Goal: Task Accomplishment & Management: Manage account settings

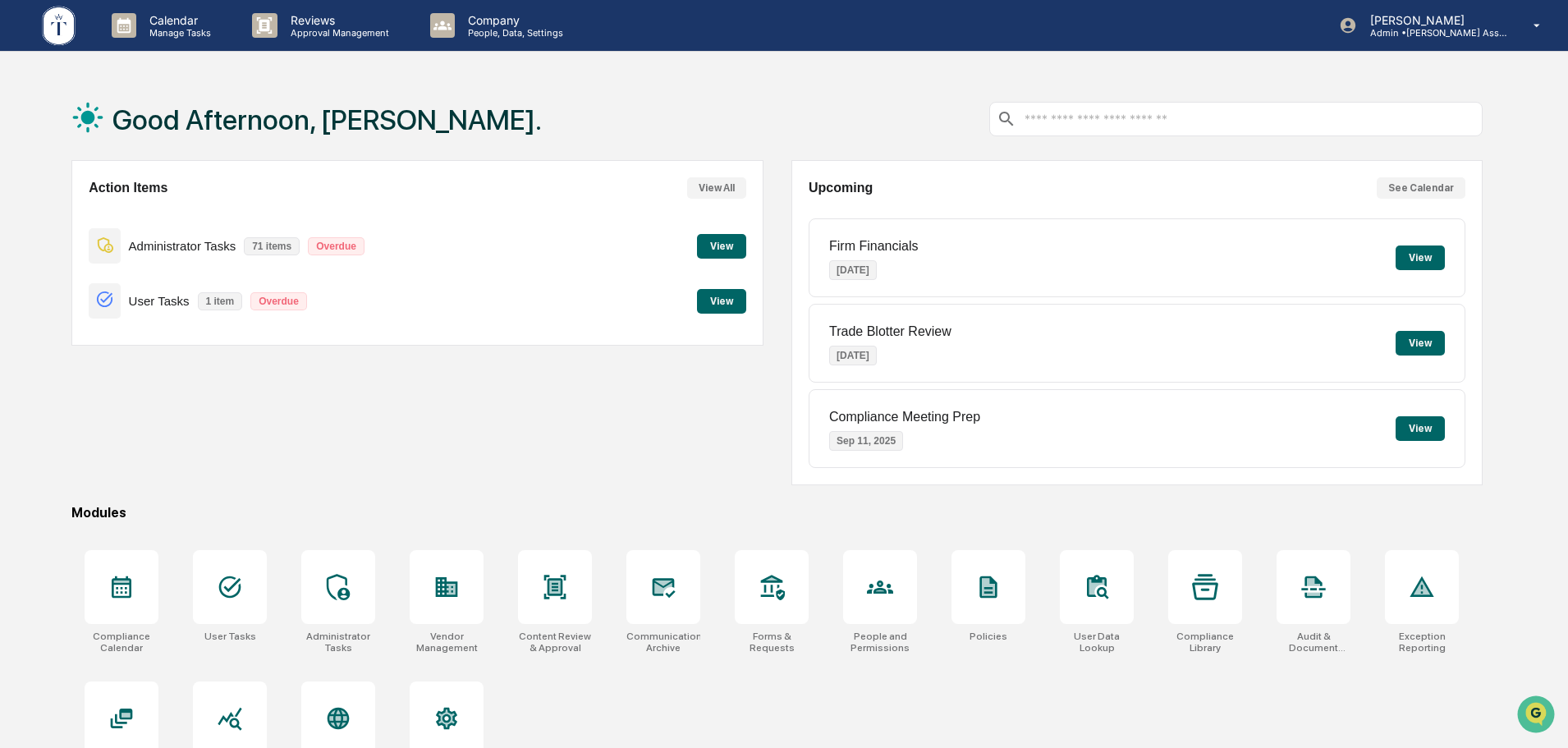
click at [767, 417] on div "Action Items View All Administrator Tasks 71 items Overdue View User Tasks 1 it…" at bounding box center [777, 323] width 1411 height 325
click at [709, 308] on button "View" at bounding box center [722, 301] width 50 height 25
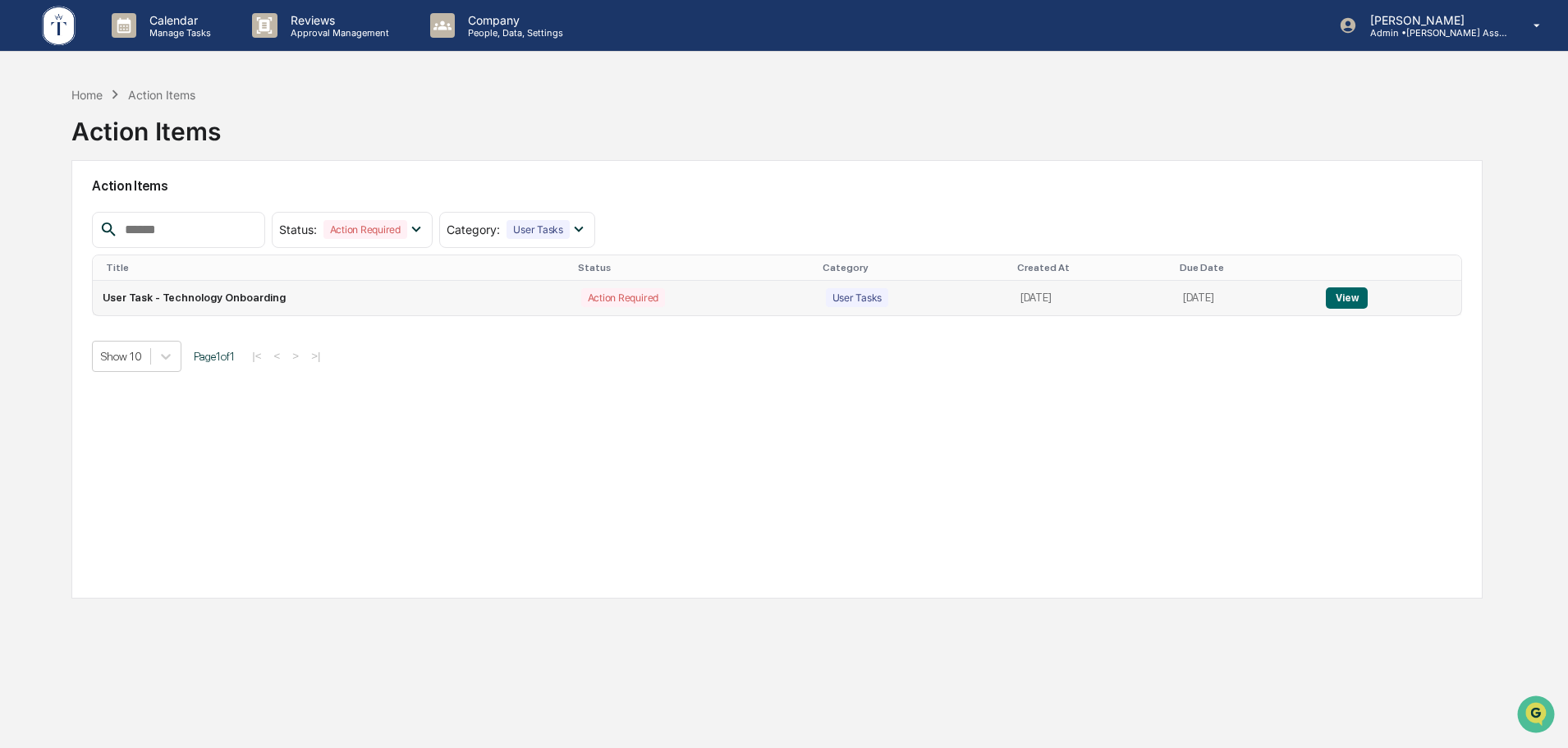
click at [1328, 300] on td "View" at bounding box center [1388, 298] width 145 height 35
click at [1341, 295] on button "View" at bounding box center [1346, 298] width 42 height 21
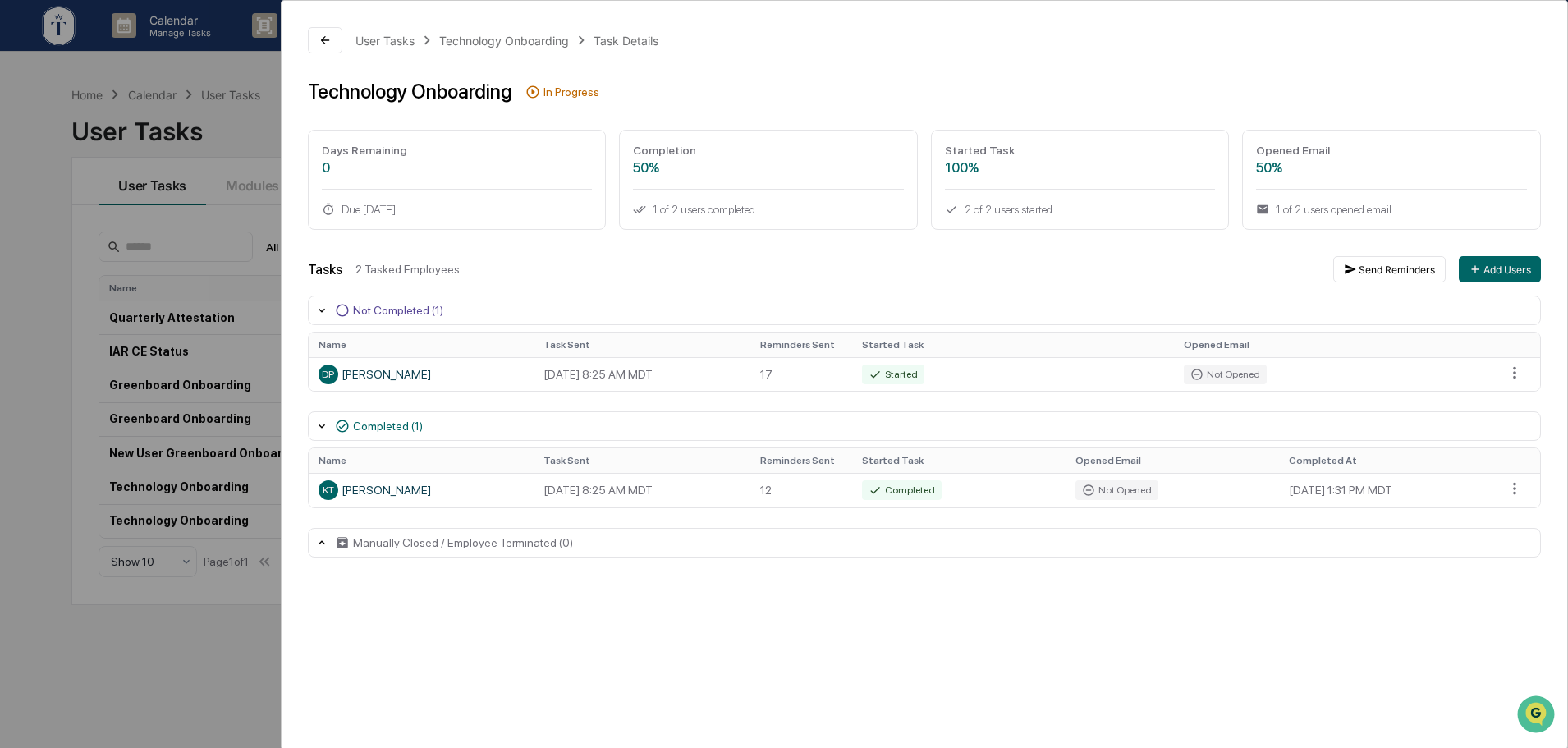
click at [236, 127] on div "User Tasks Technology Onboarding Task Details Technology Onboarding In Progress…" at bounding box center [784, 374] width 1568 height 748
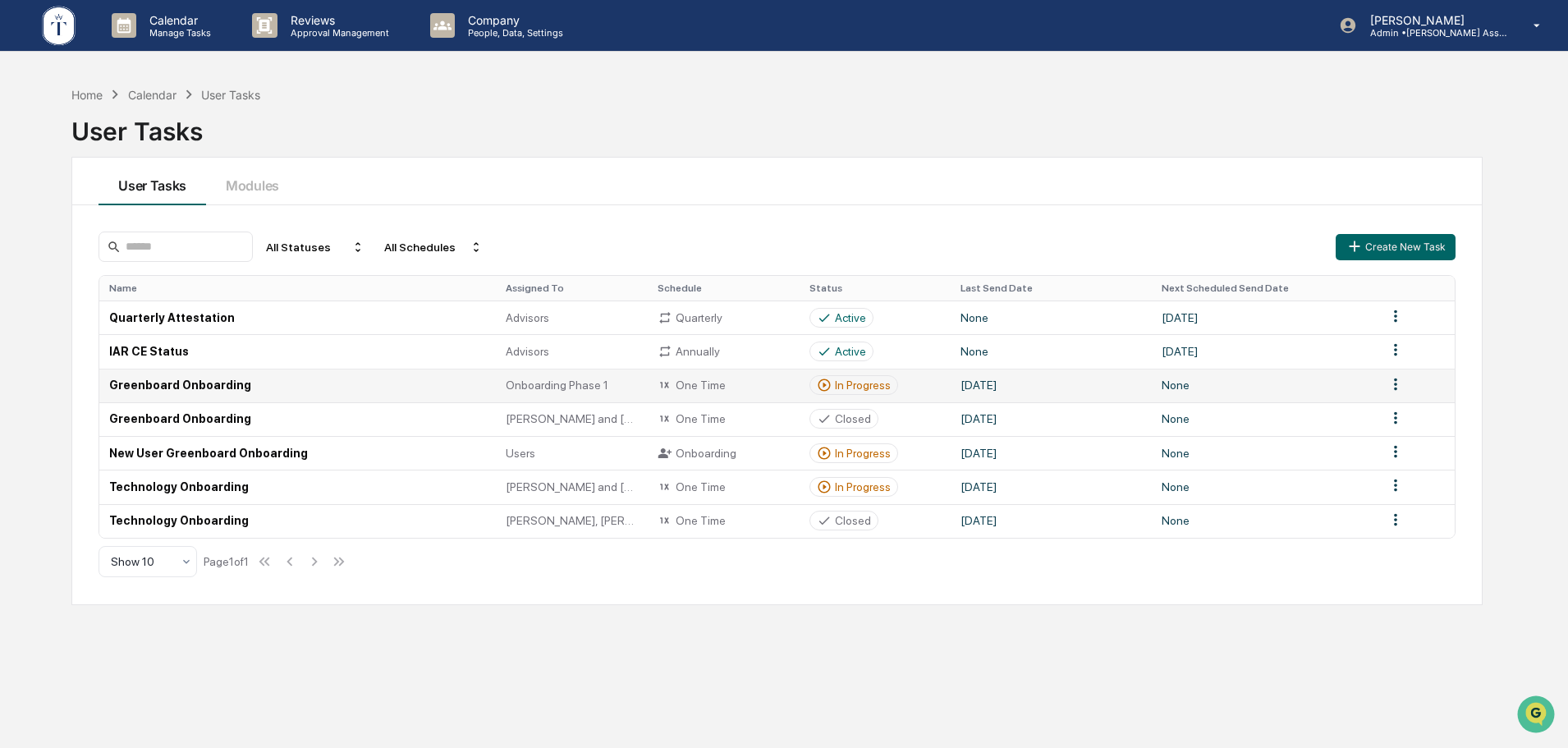
click at [870, 388] on div "In Progress" at bounding box center [862, 385] width 56 height 13
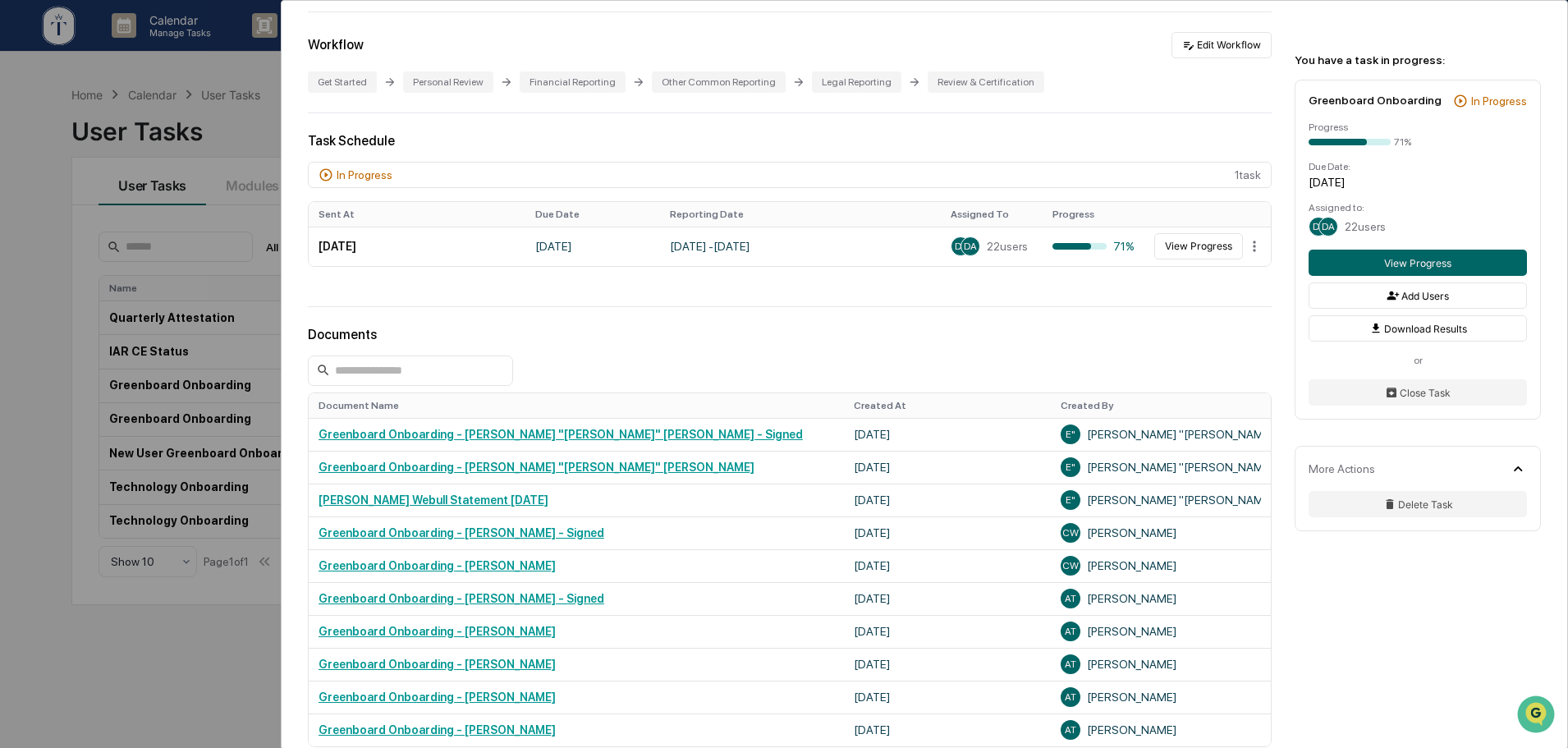
scroll to position [410, 0]
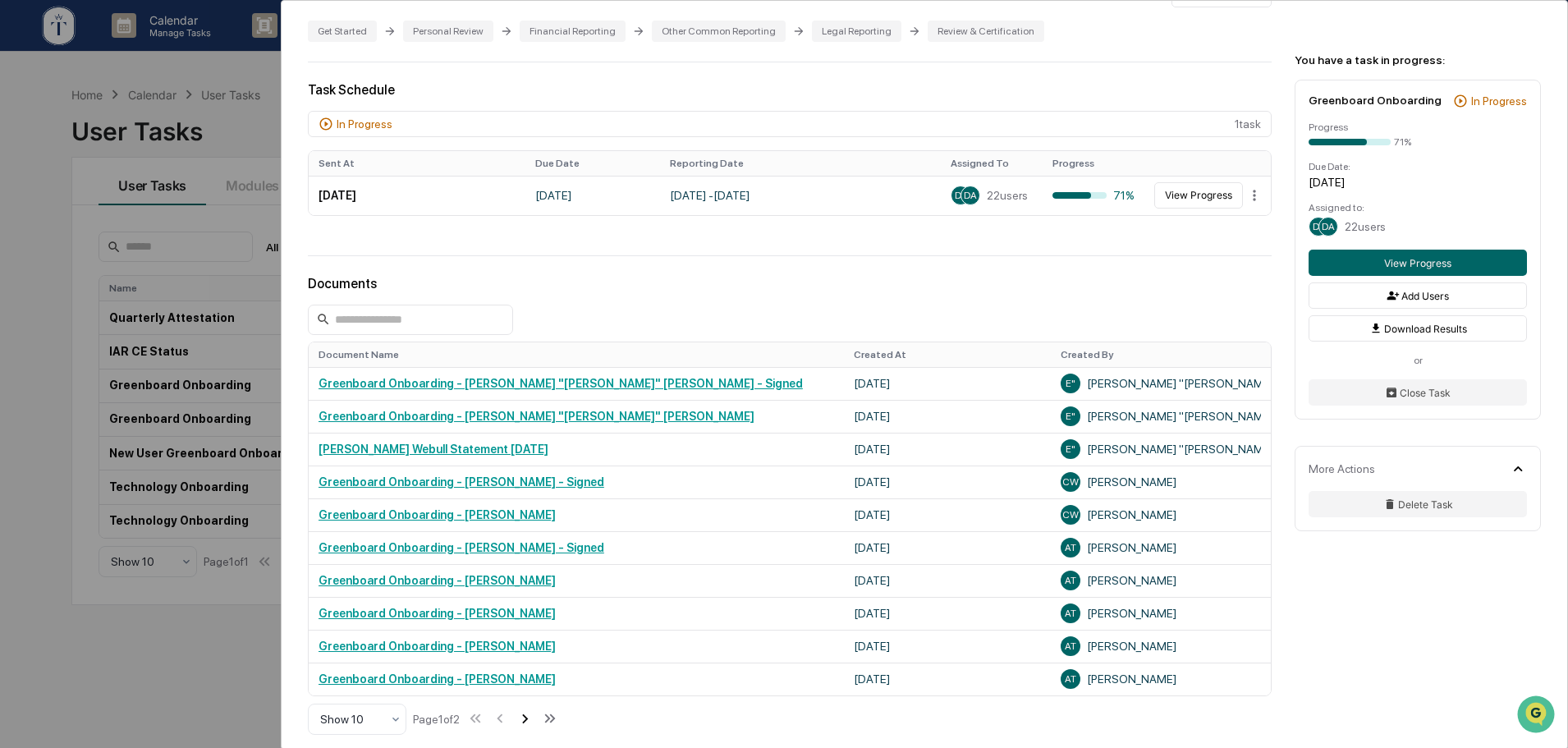
click at [532, 713] on icon at bounding box center [525, 718] width 18 height 18
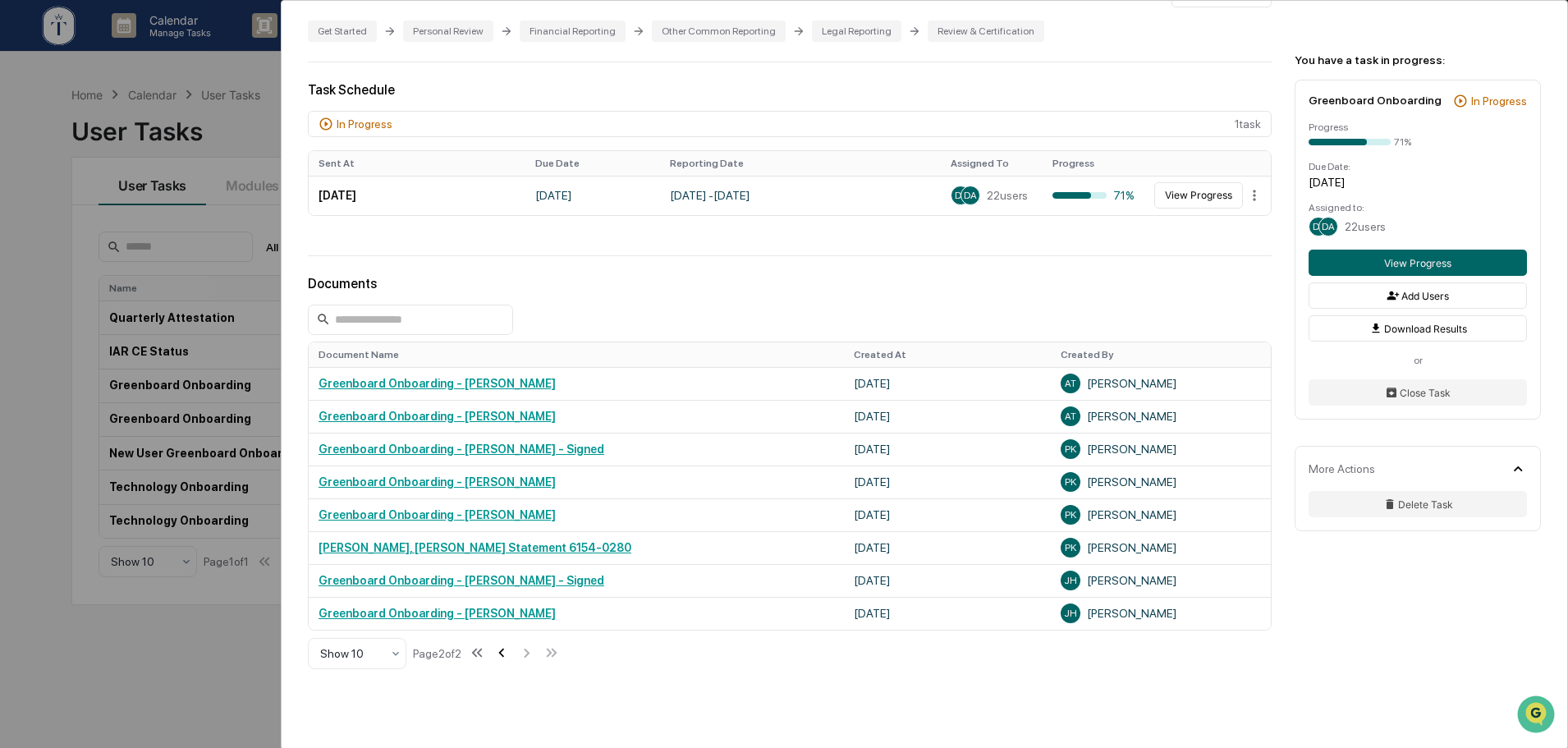
click at [508, 643] on icon at bounding box center [502, 652] width 18 height 18
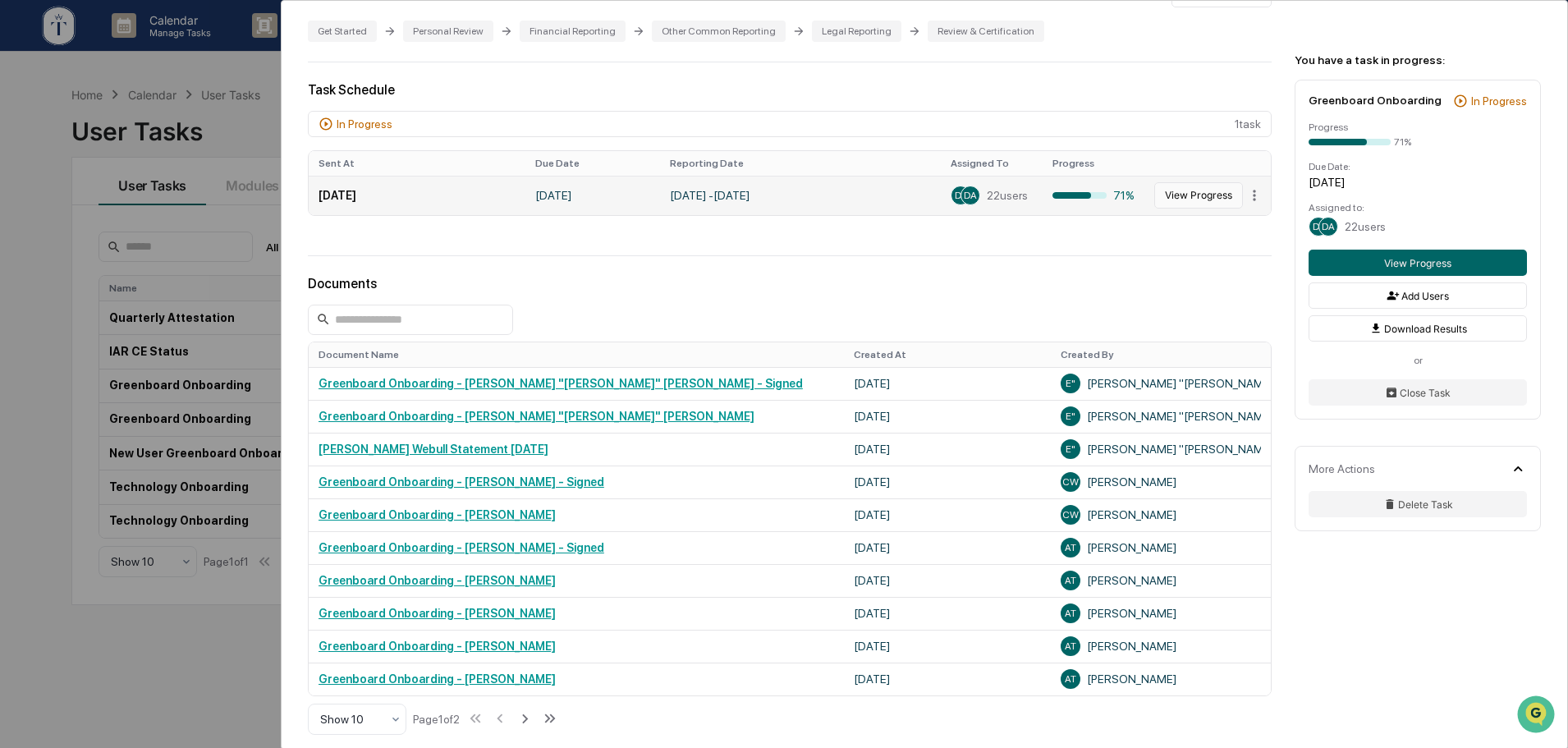
click at [1193, 183] on button "View Progress" at bounding box center [1198, 196] width 89 height 27
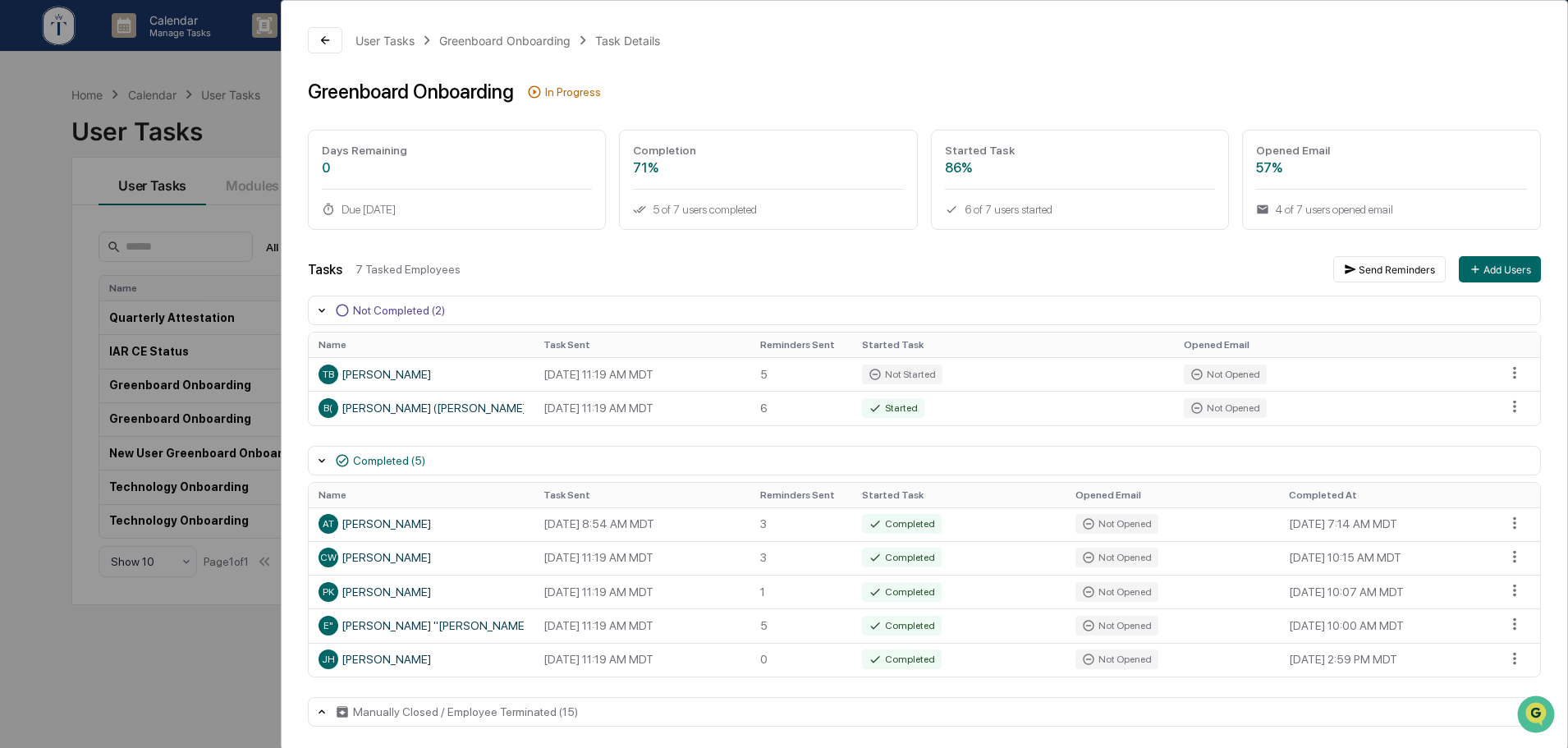
click at [247, 126] on div "User Tasks Greenboard Onboarding Task Details Greenboard Onboarding In Progress…" at bounding box center [784, 374] width 1568 height 748
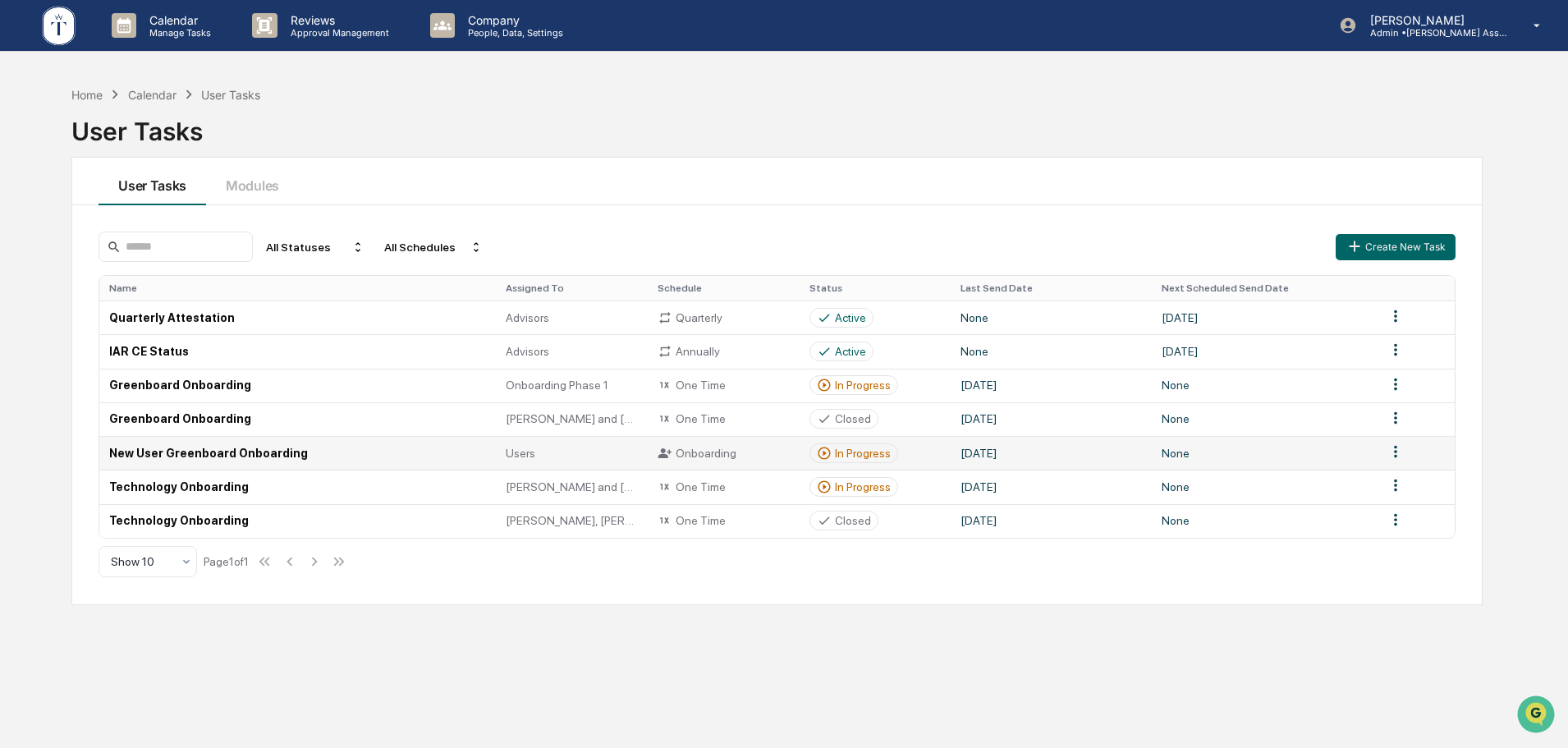
click at [849, 456] on div "In Progress" at bounding box center [862, 453] width 56 height 13
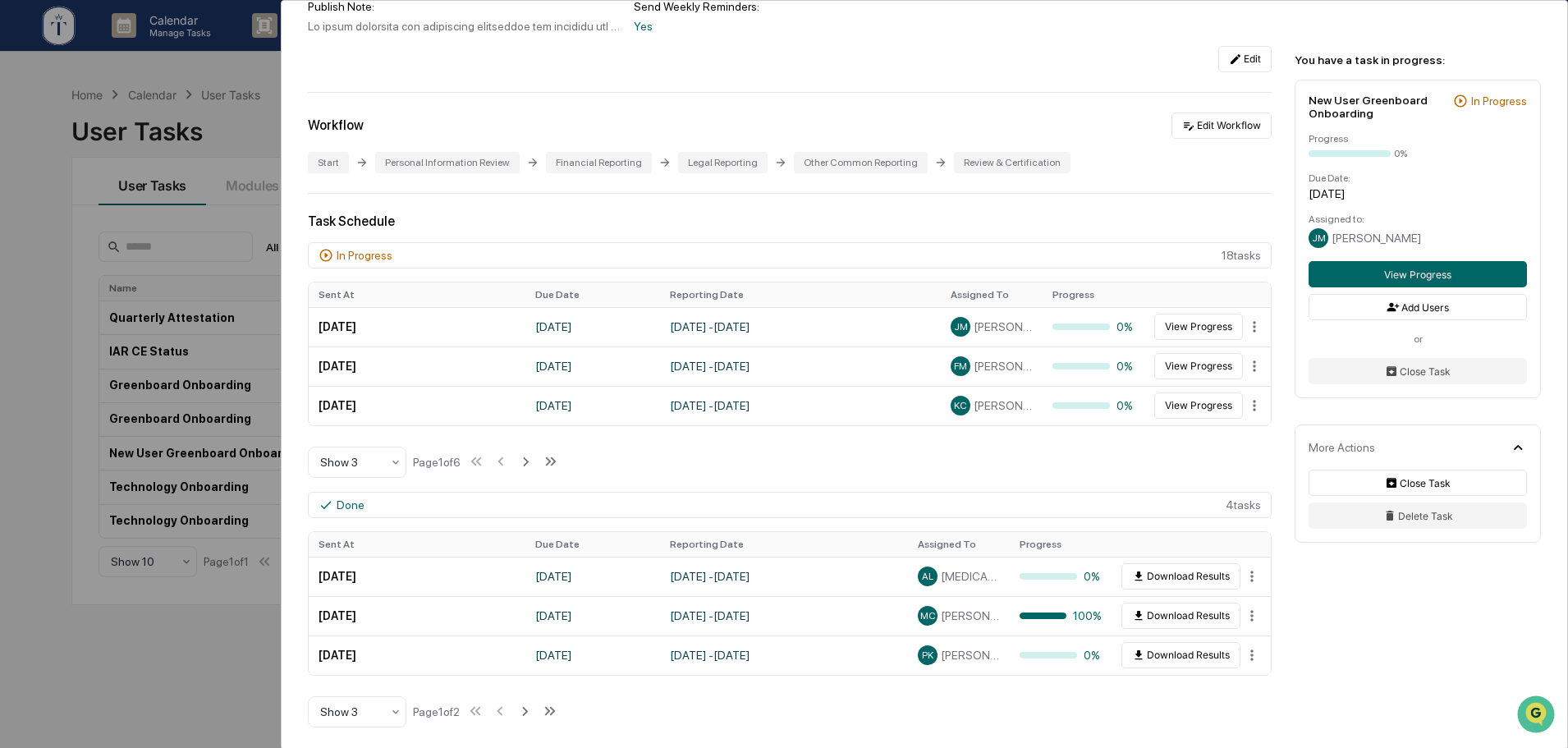
scroll to position [273, 0]
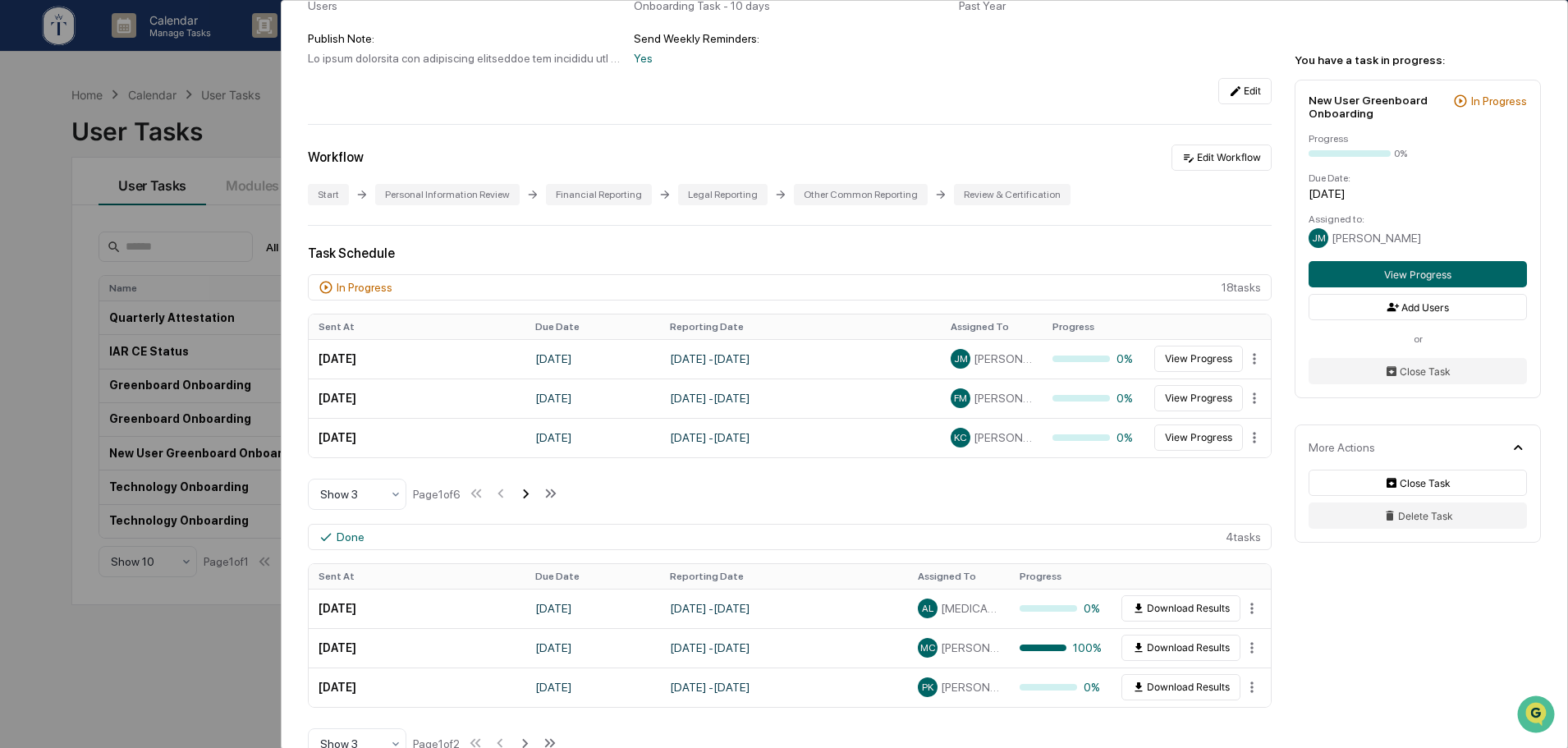
click at [534, 490] on icon at bounding box center [525, 493] width 18 height 18
click at [505, 493] on icon at bounding box center [503, 493] width 18 height 18
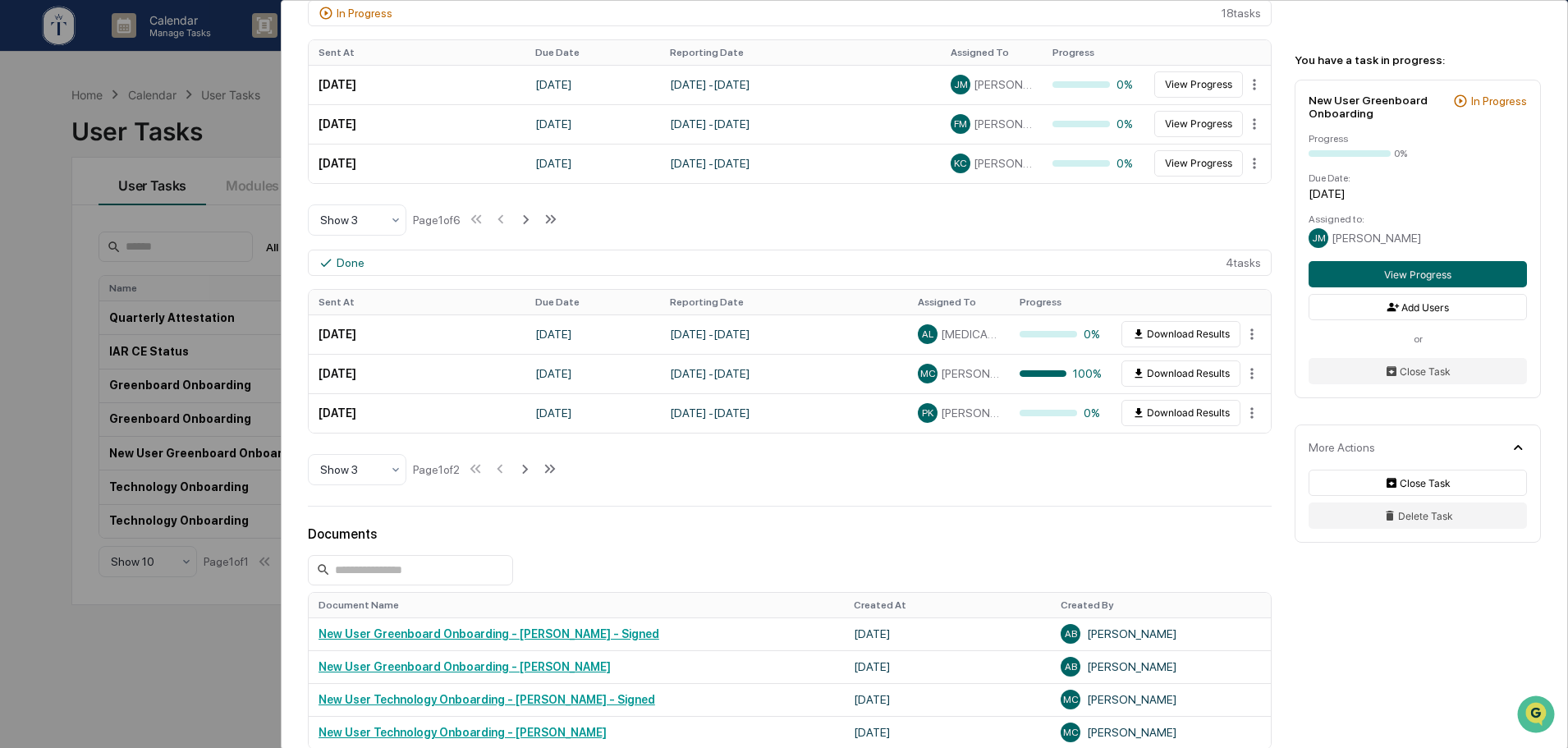
scroll to position [410, 0]
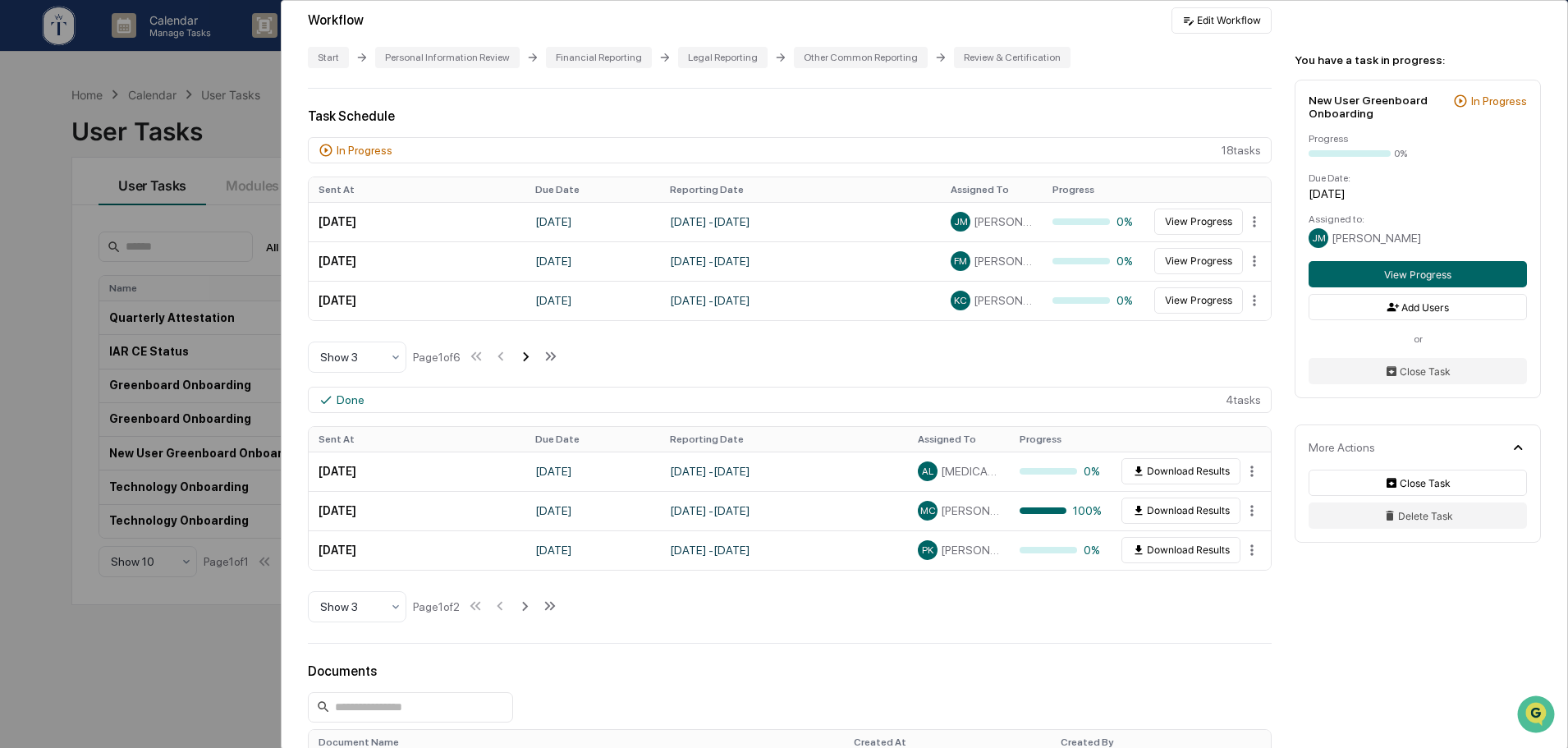
click at [529, 355] on icon at bounding box center [525, 356] width 18 height 18
click at [529, 355] on icon at bounding box center [527, 356] width 18 height 18
click at [529, 355] on icon at bounding box center [528, 356] width 18 height 18
click at [529, 355] on icon at bounding box center [527, 356] width 18 height 18
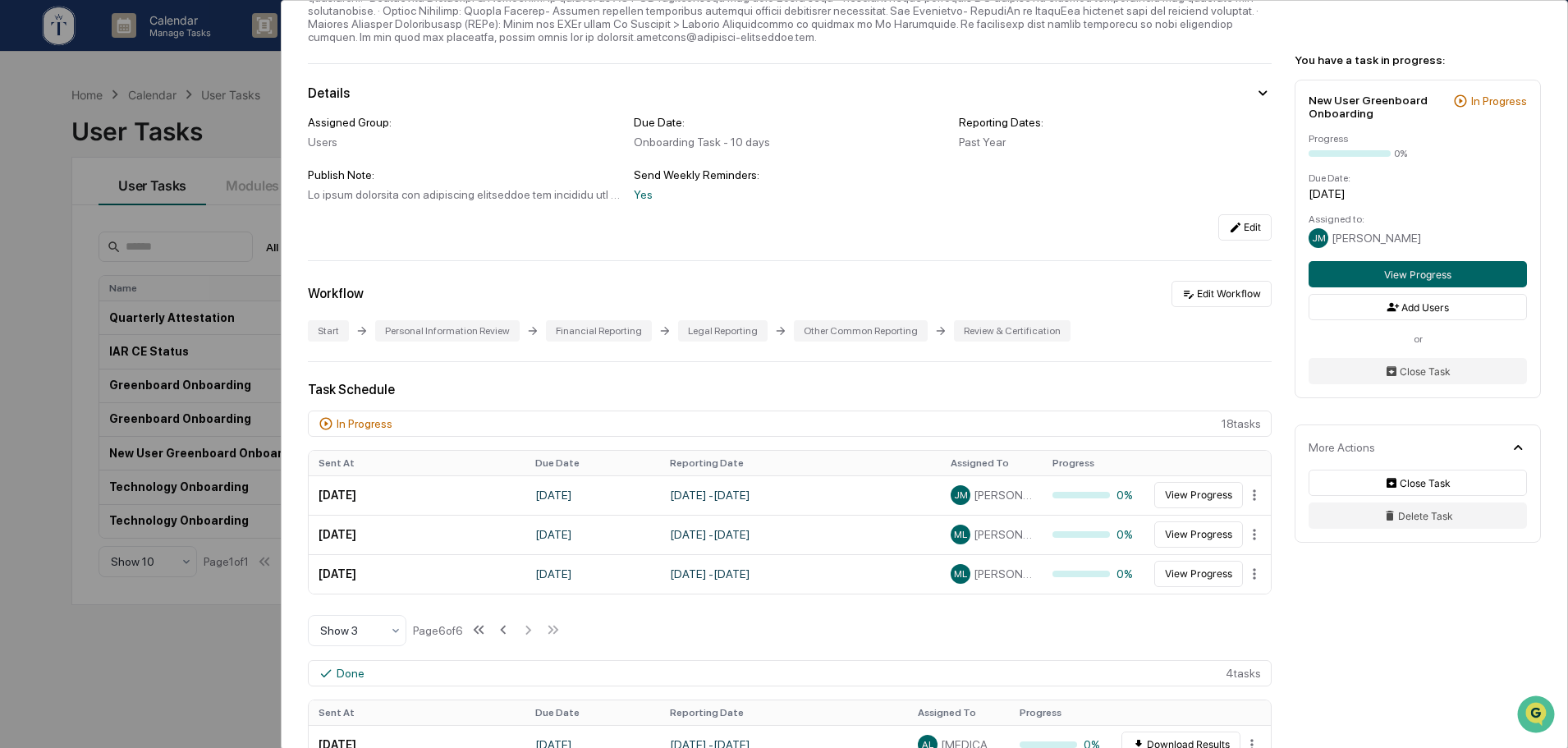
scroll to position [273, 0]
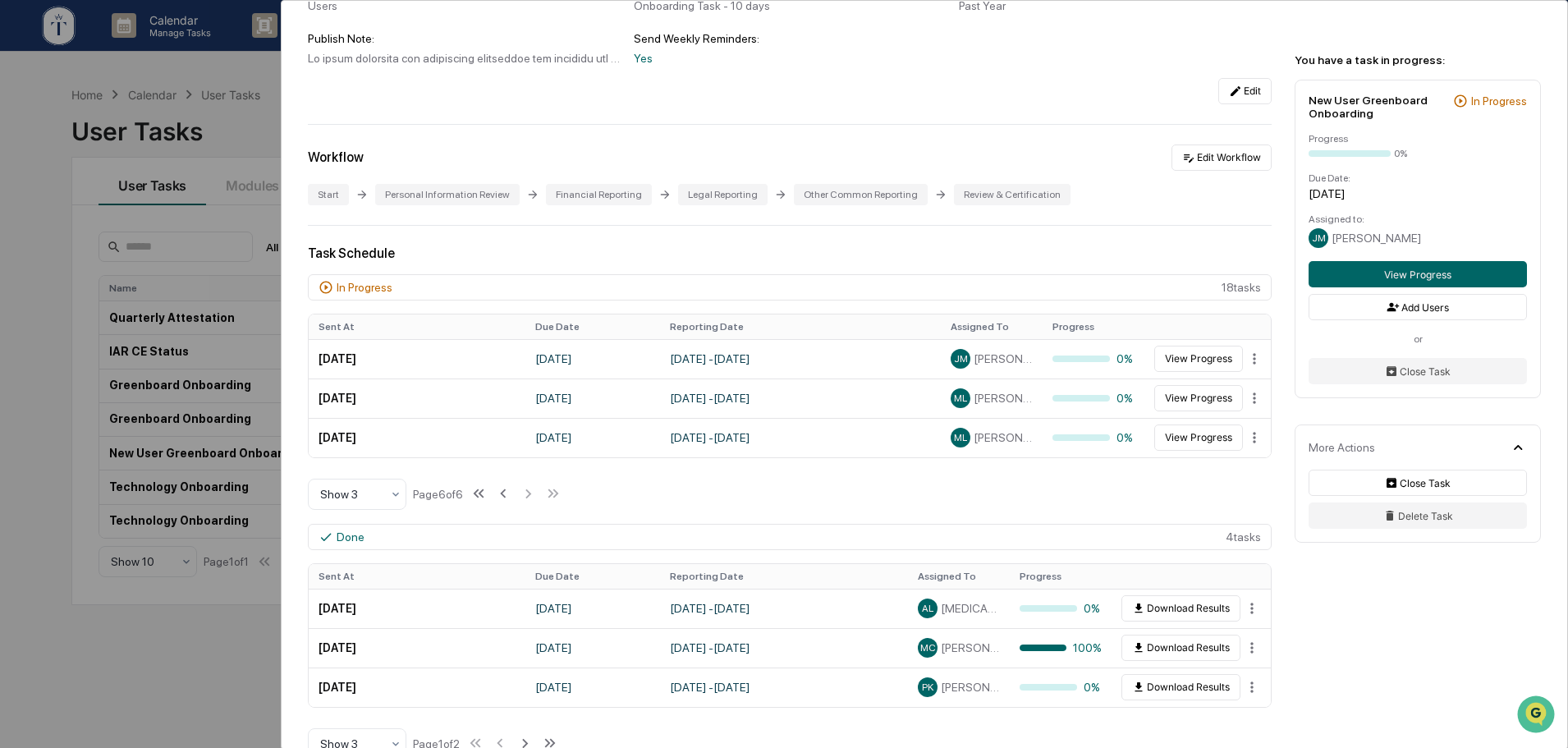
click at [246, 209] on div "User Tasks New User Greenboard Onboarding New User Greenboard Onboarding Active…" at bounding box center [784, 374] width 1568 height 748
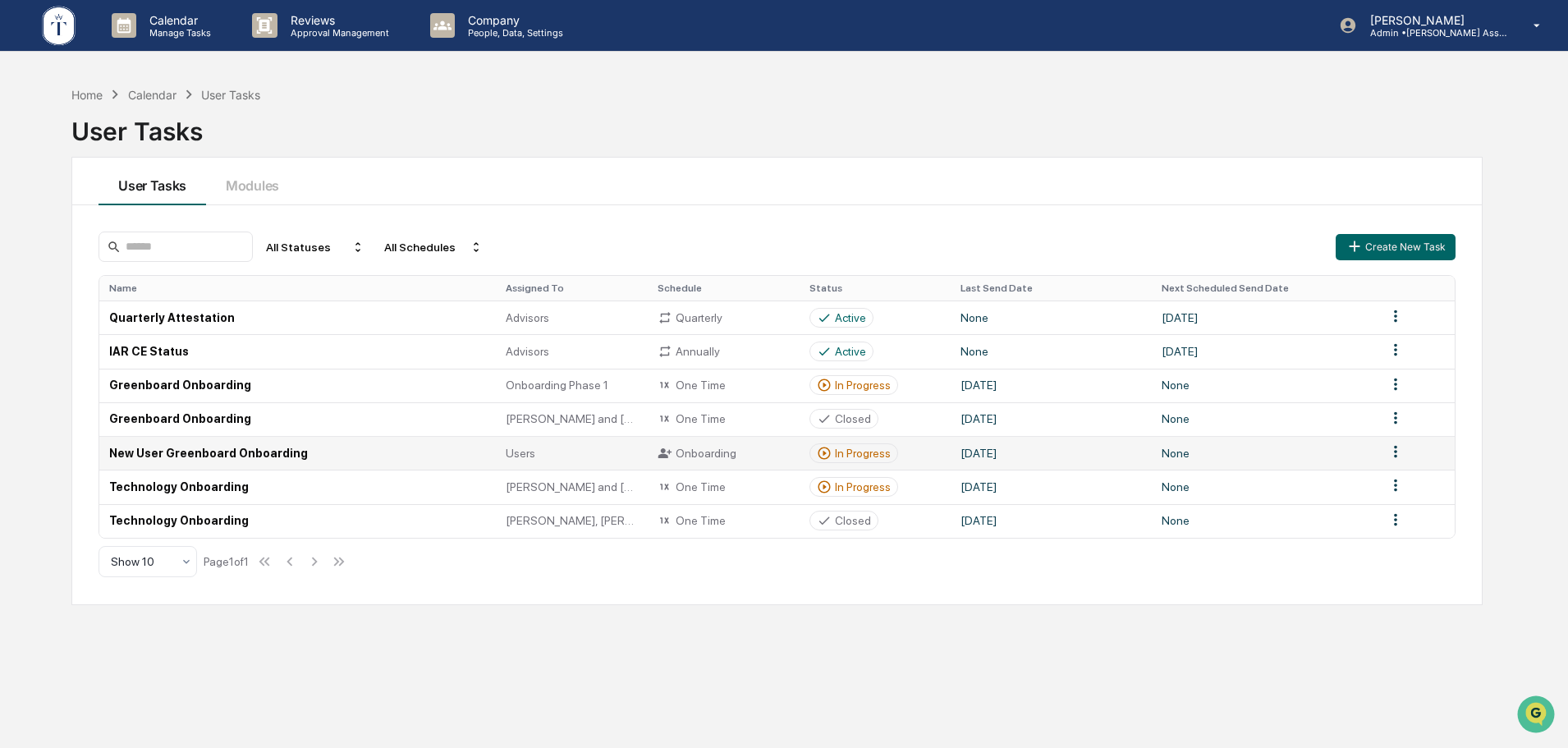
click at [856, 451] on div "In Progress" at bounding box center [862, 453] width 56 height 13
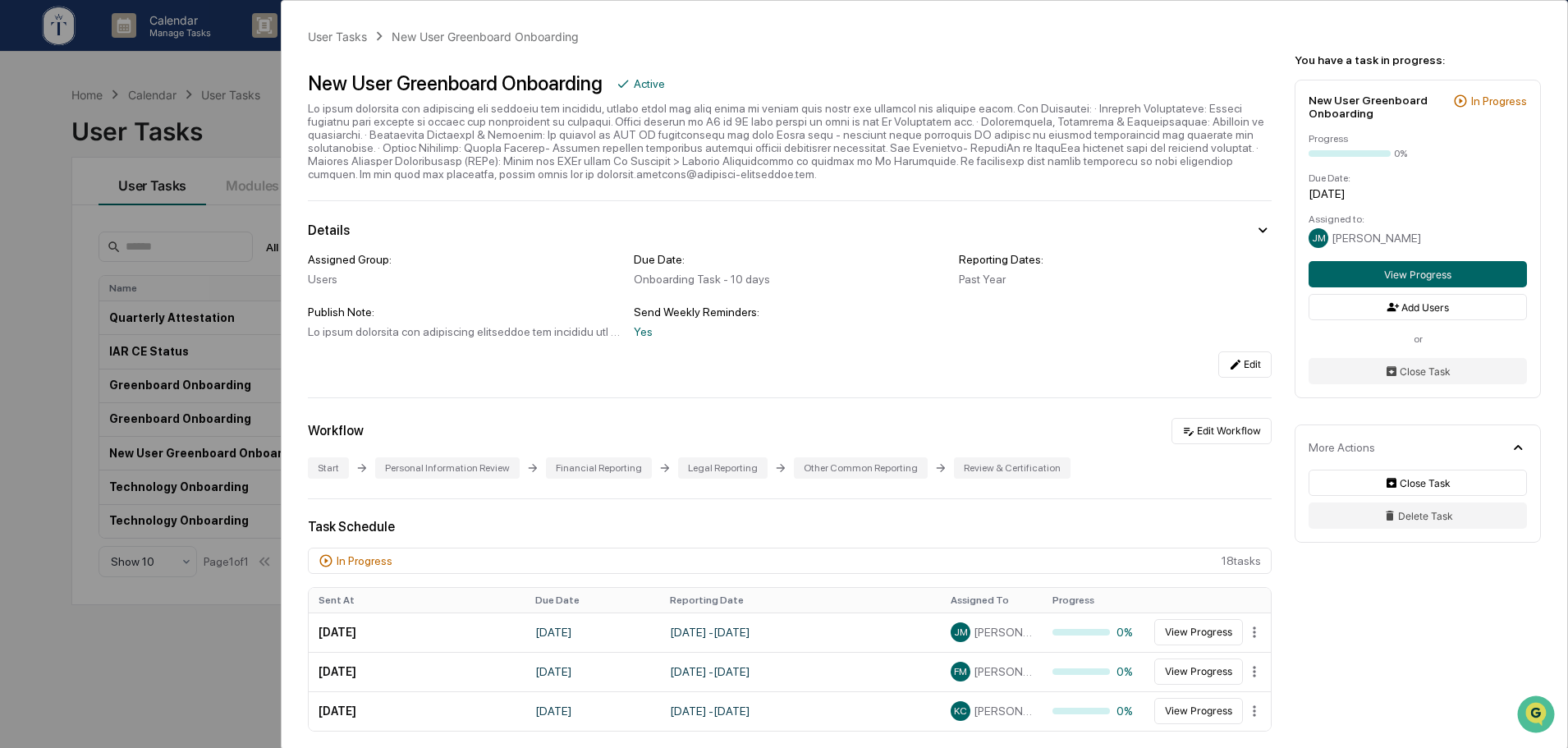
scroll to position [273, 0]
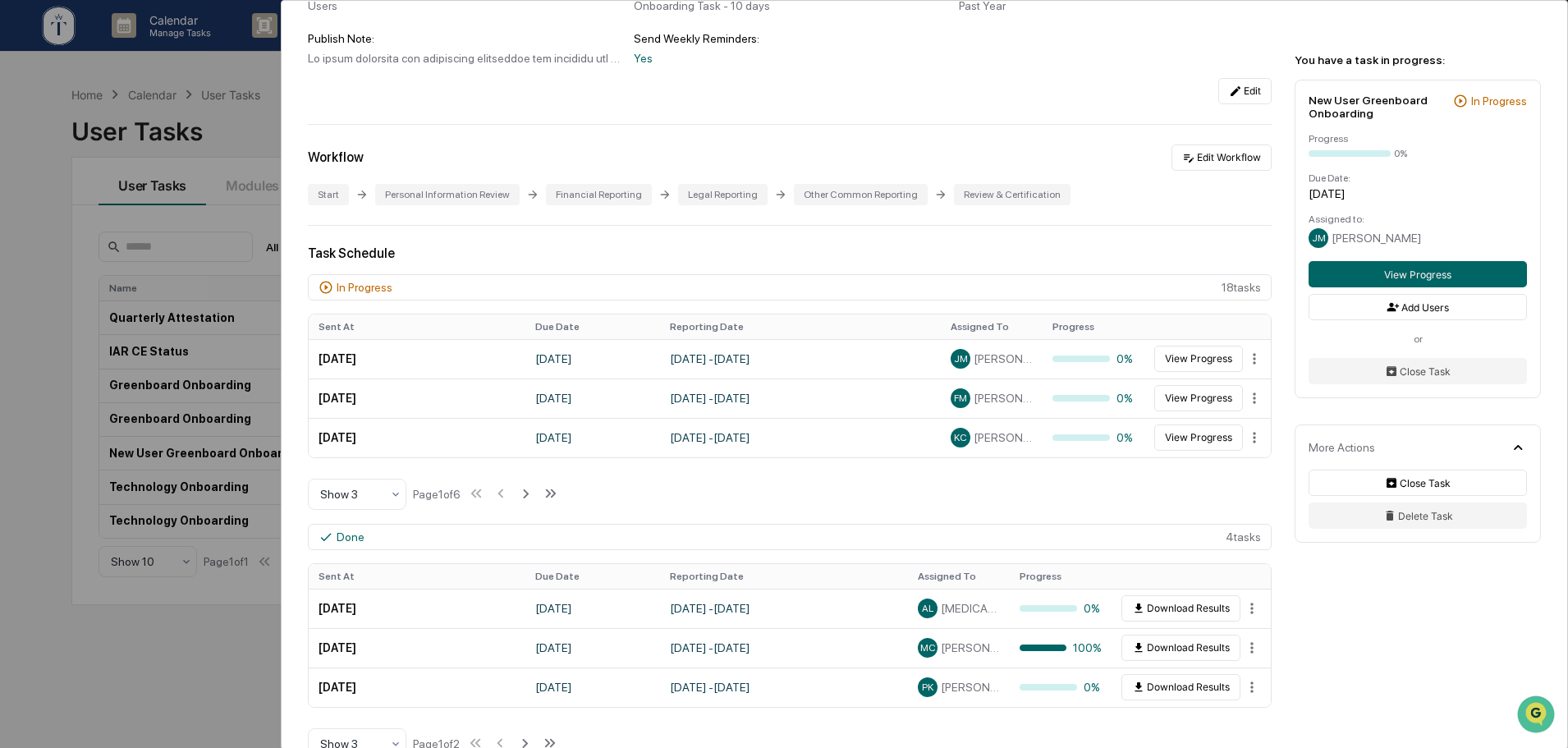
click at [152, 670] on div "User Tasks New User Greenboard Onboarding New User Greenboard Onboarding Active…" at bounding box center [784, 374] width 1568 height 748
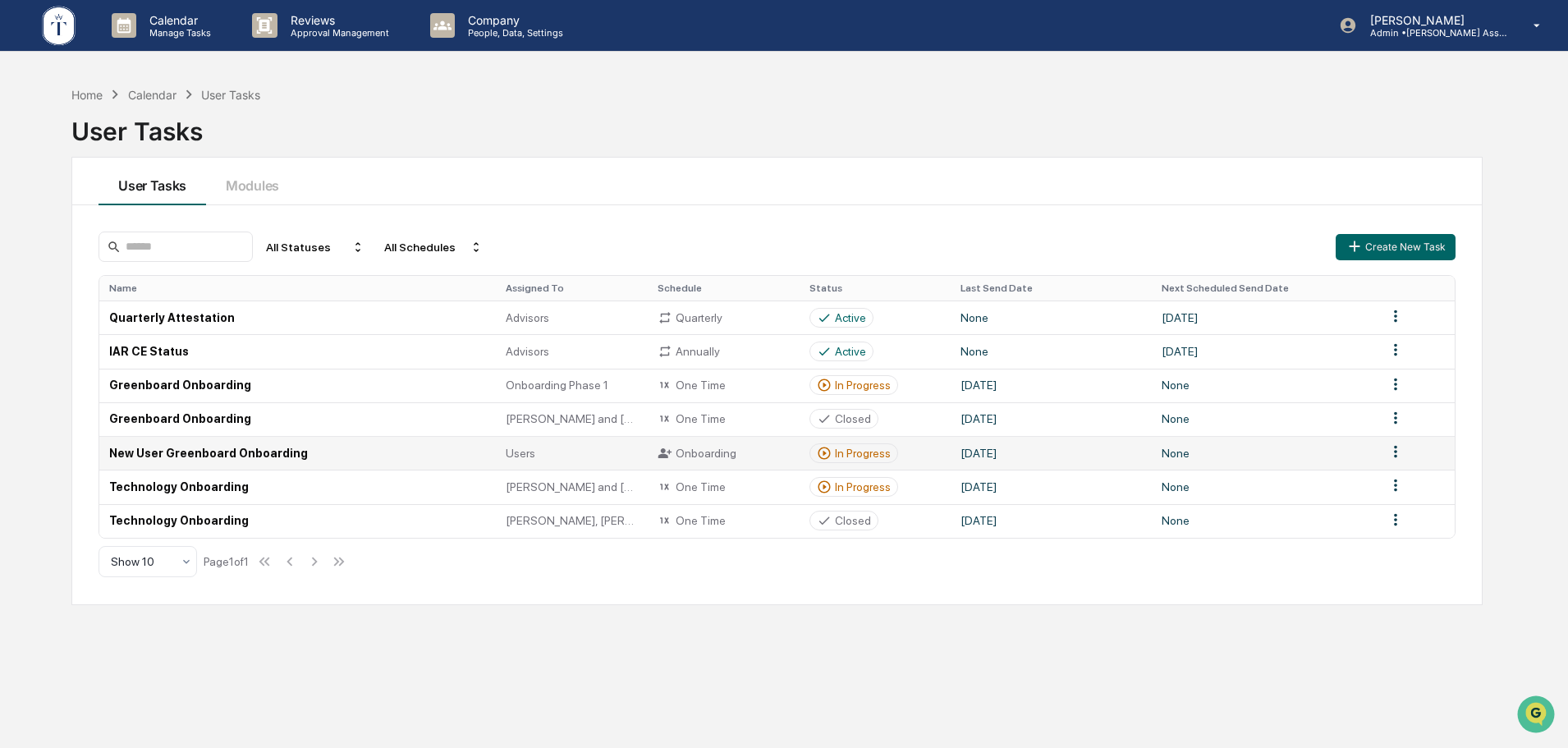
click at [856, 453] on div "In Progress" at bounding box center [862, 453] width 56 height 13
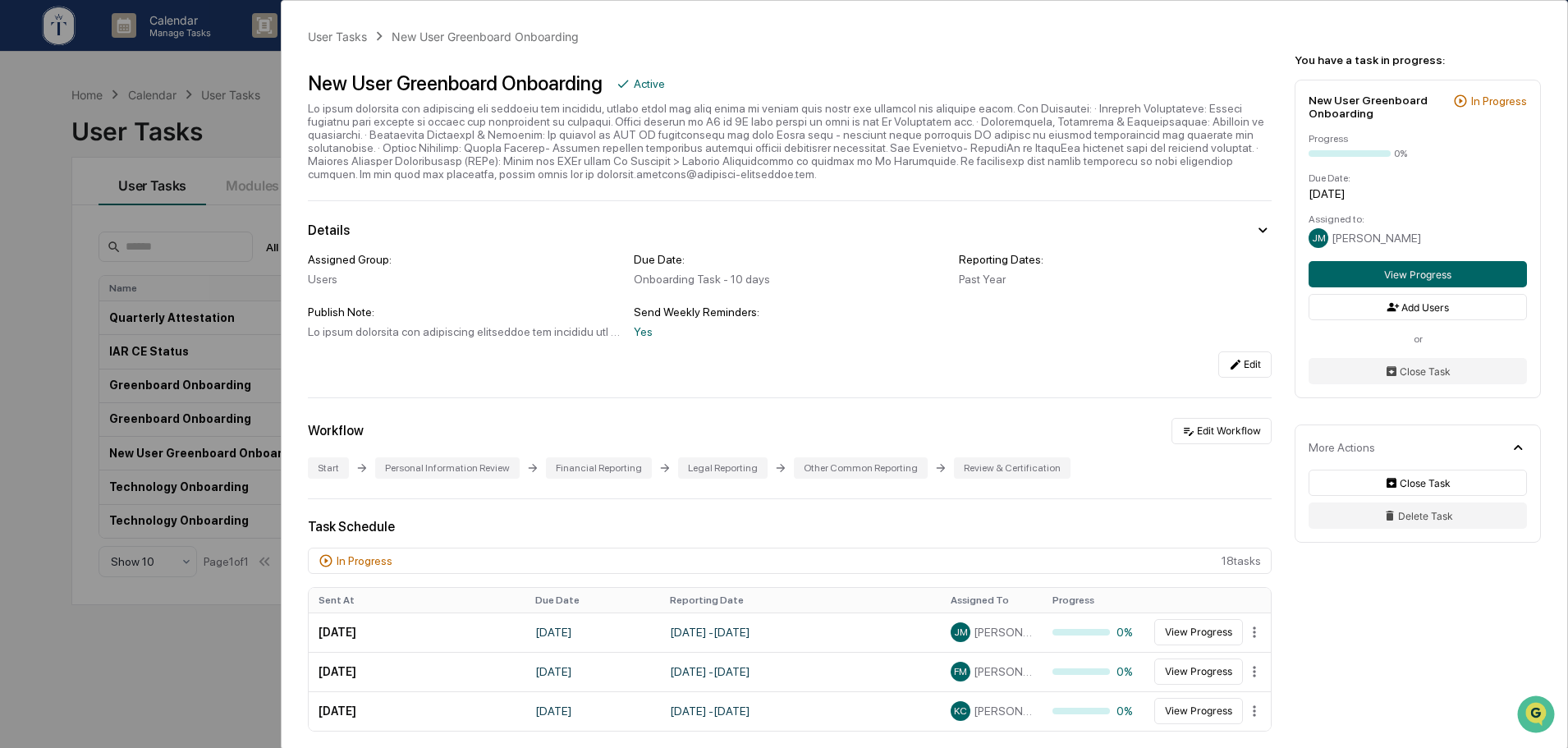
click at [31, 500] on div "User Tasks New User Greenboard Onboarding New User Greenboard Onboarding Active…" at bounding box center [784, 374] width 1568 height 748
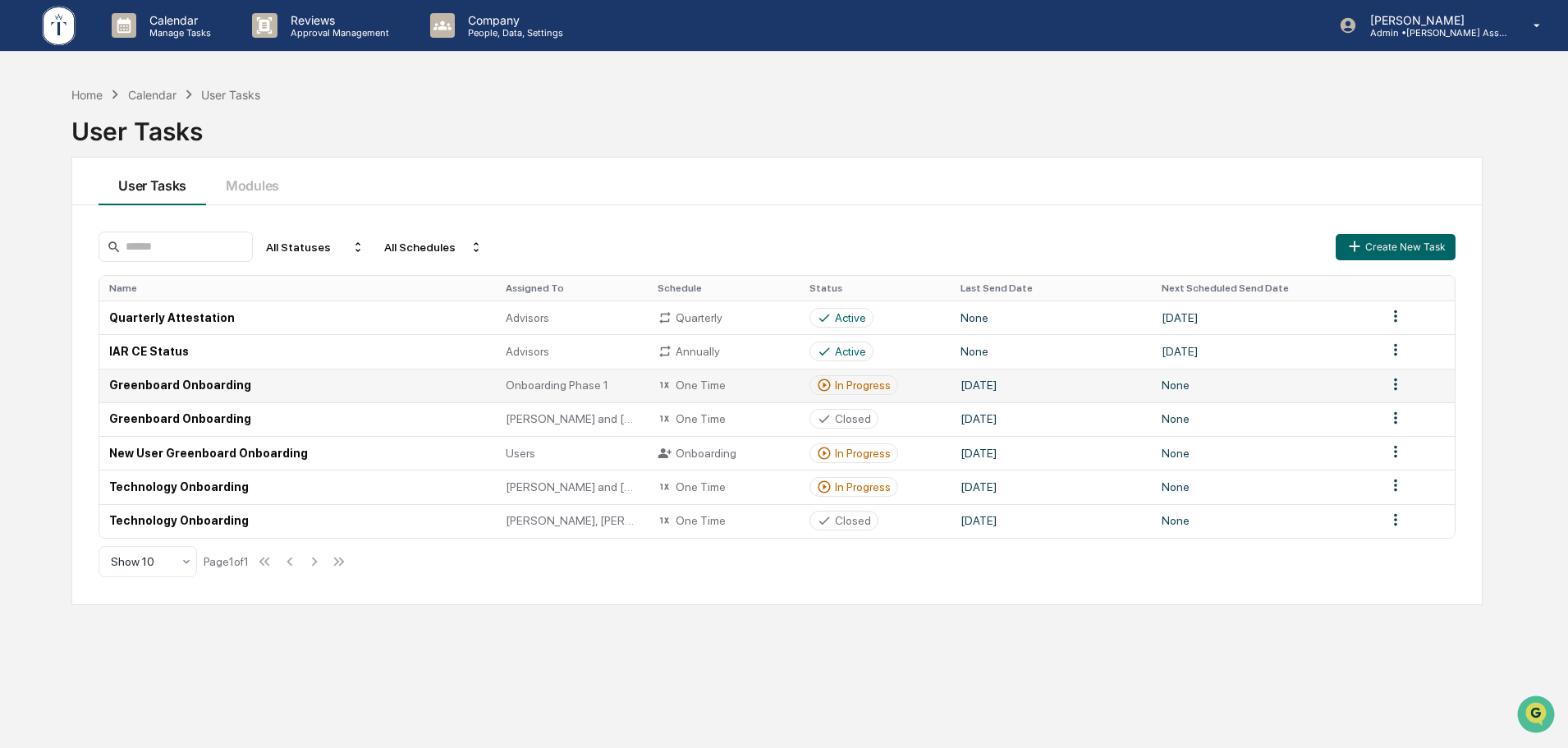
click at [869, 382] on div "In Progress" at bounding box center [862, 385] width 56 height 13
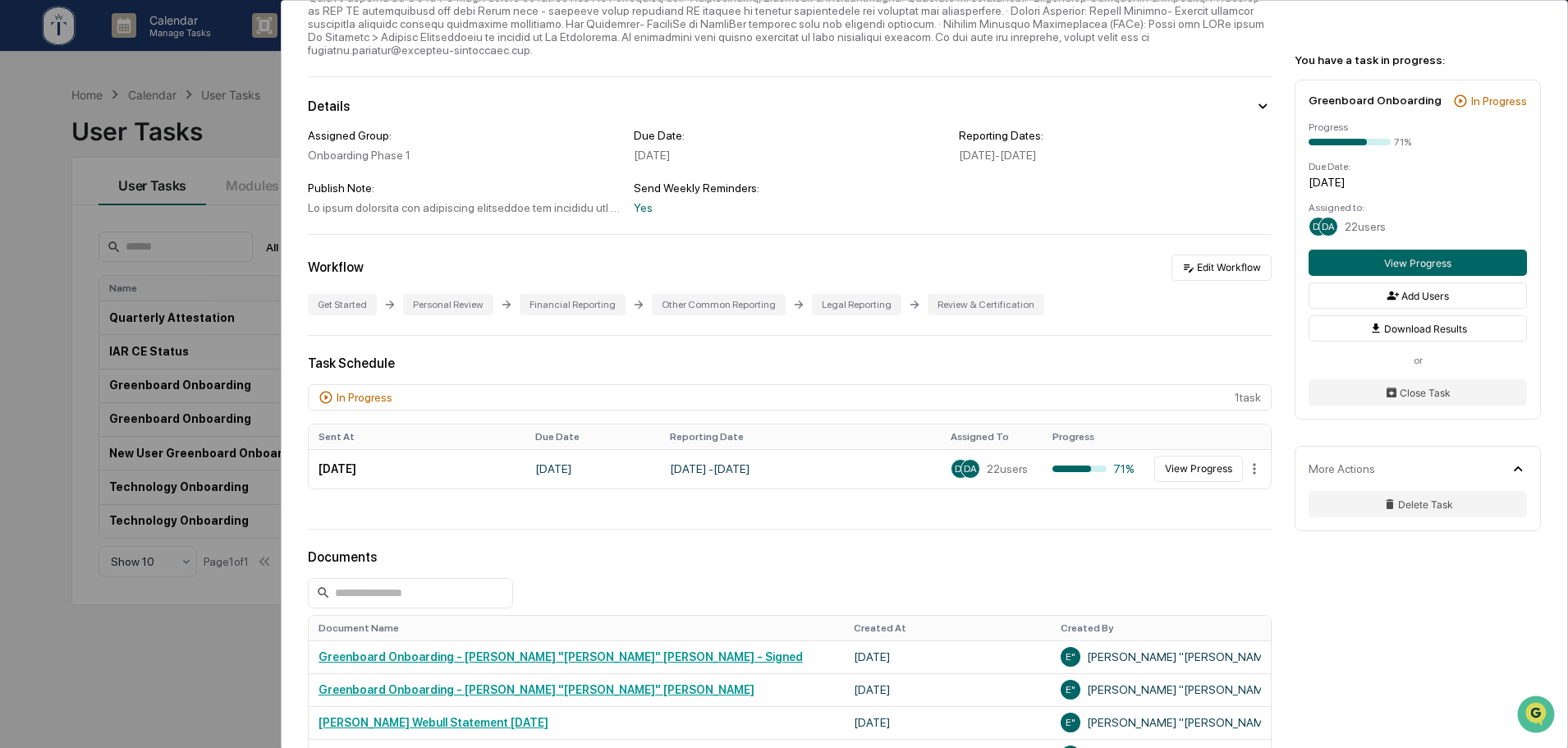
scroll to position [273, 0]
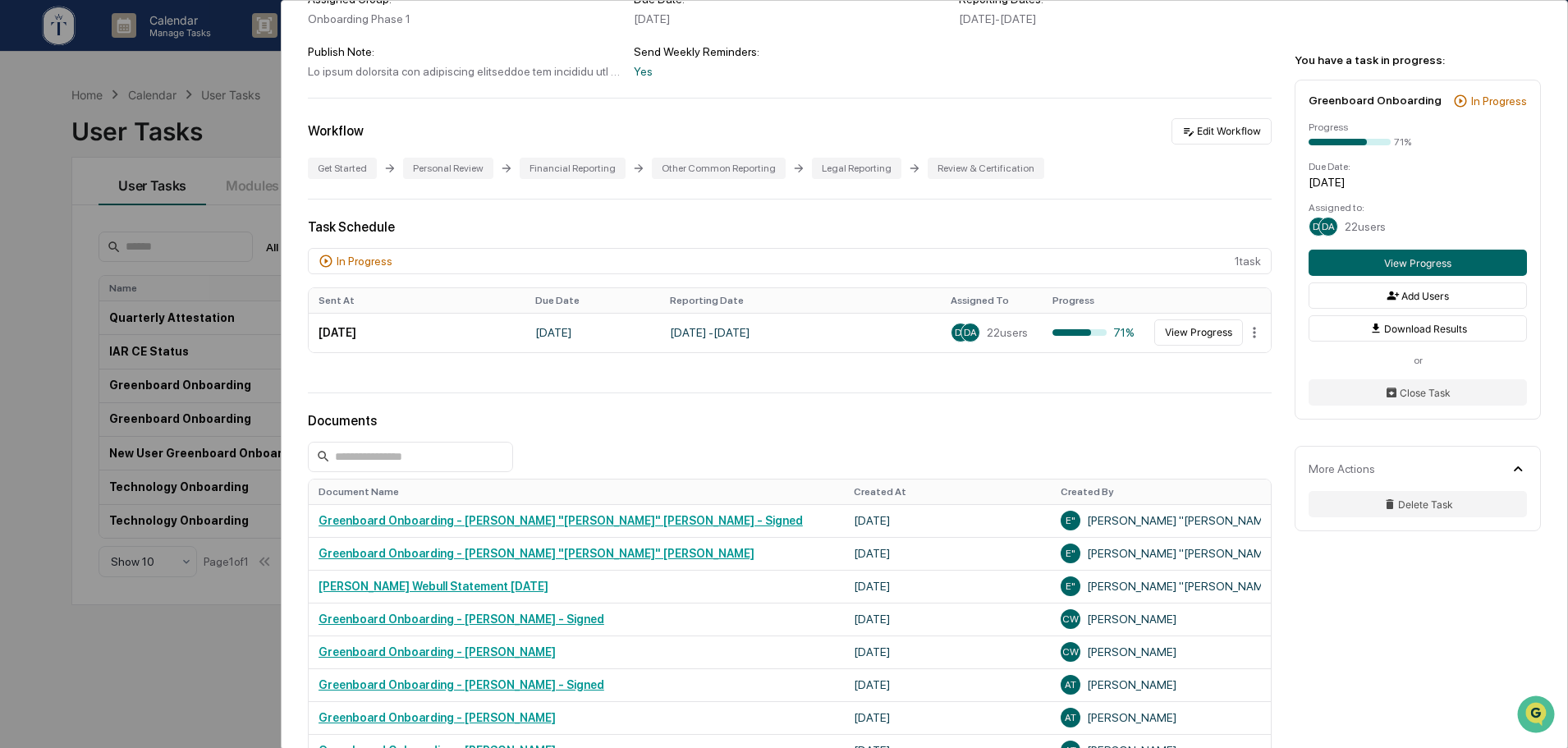
click at [243, 130] on div "User Tasks Greenboard Onboarding Greenboard Onboarding Active Details Assigned …" at bounding box center [784, 374] width 1568 height 748
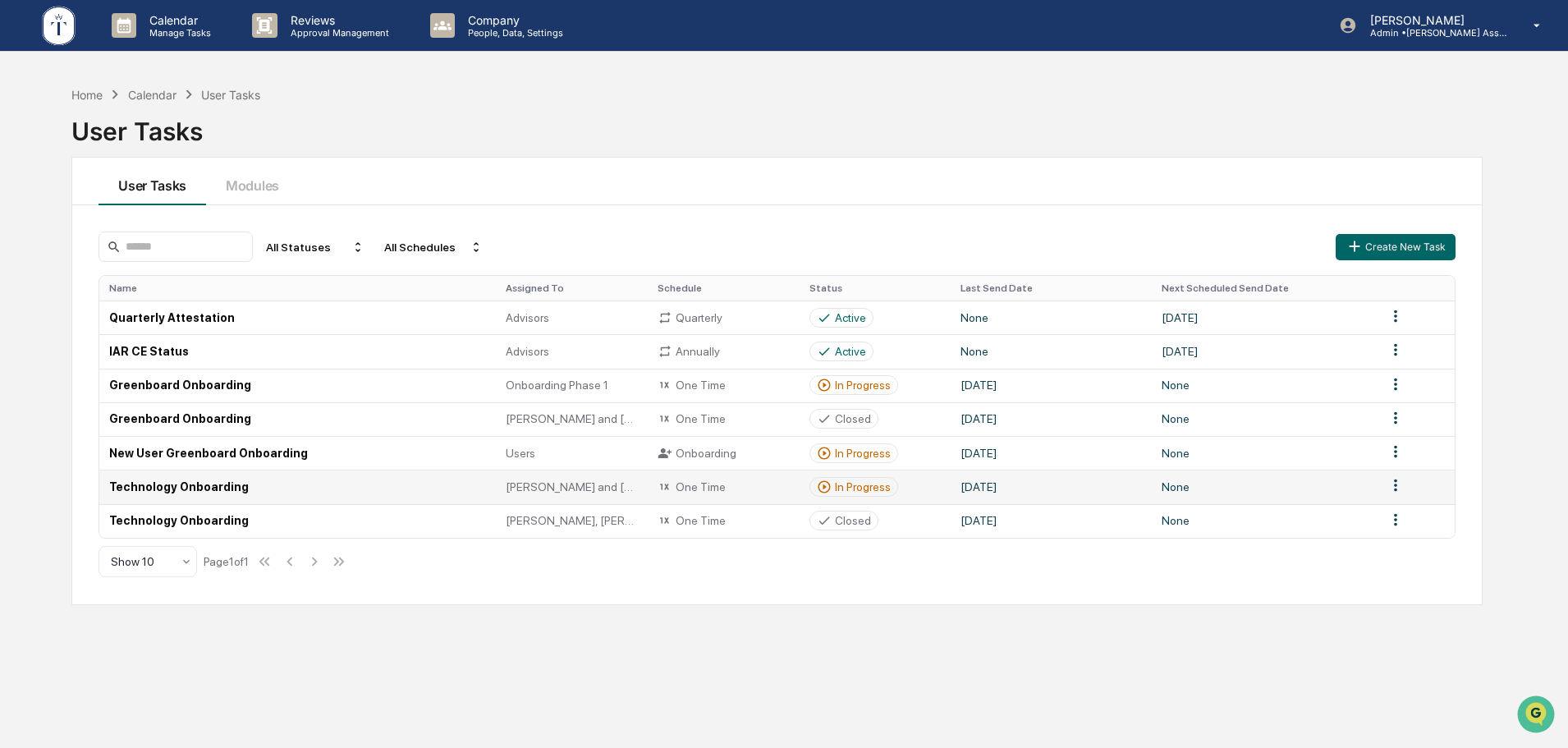
click at [842, 494] on div "In Progress" at bounding box center [853, 487] width 74 height 15
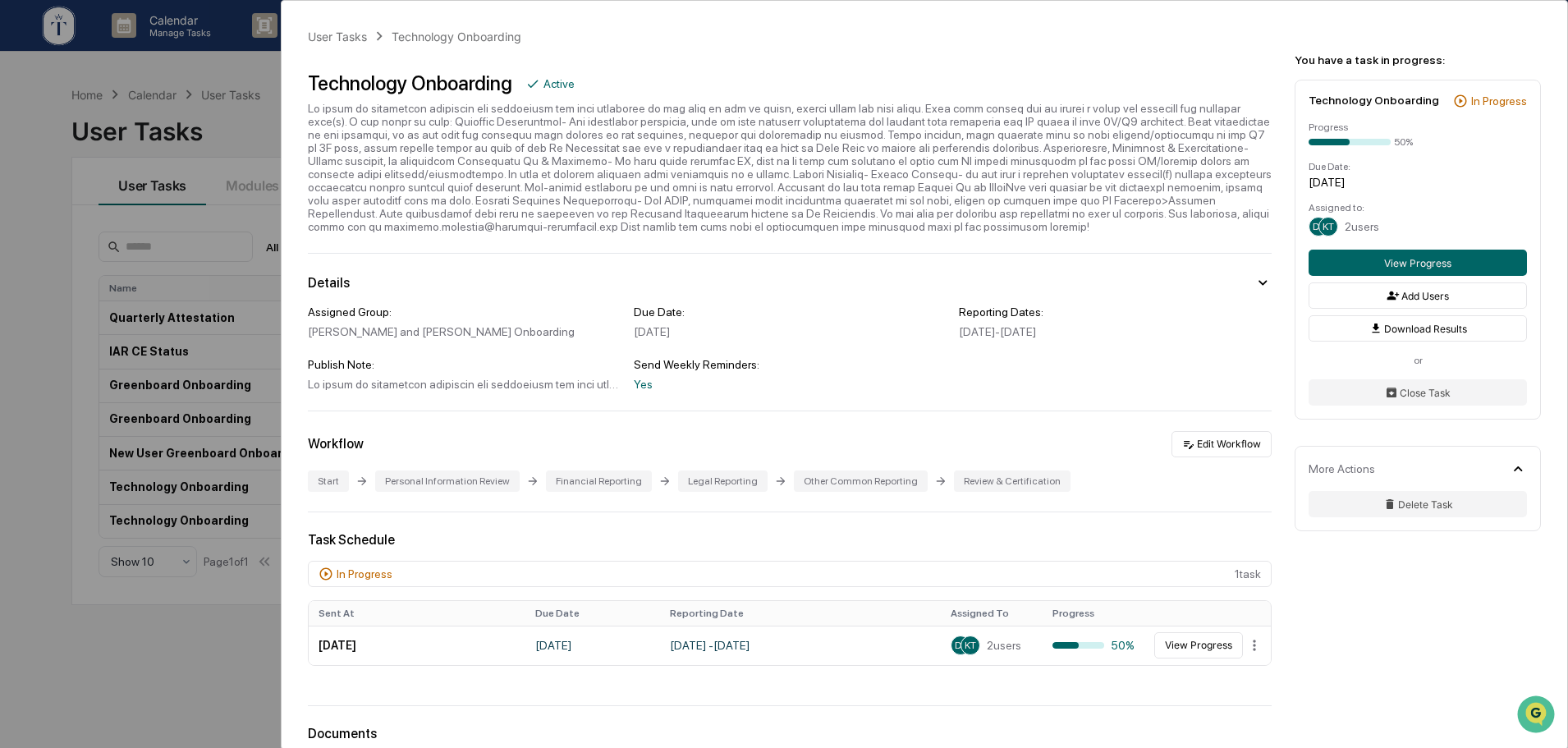
click at [241, 645] on div "User Tasks Technology Onboarding Technology Onboarding Active Details Assigned …" at bounding box center [784, 374] width 1568 height 748
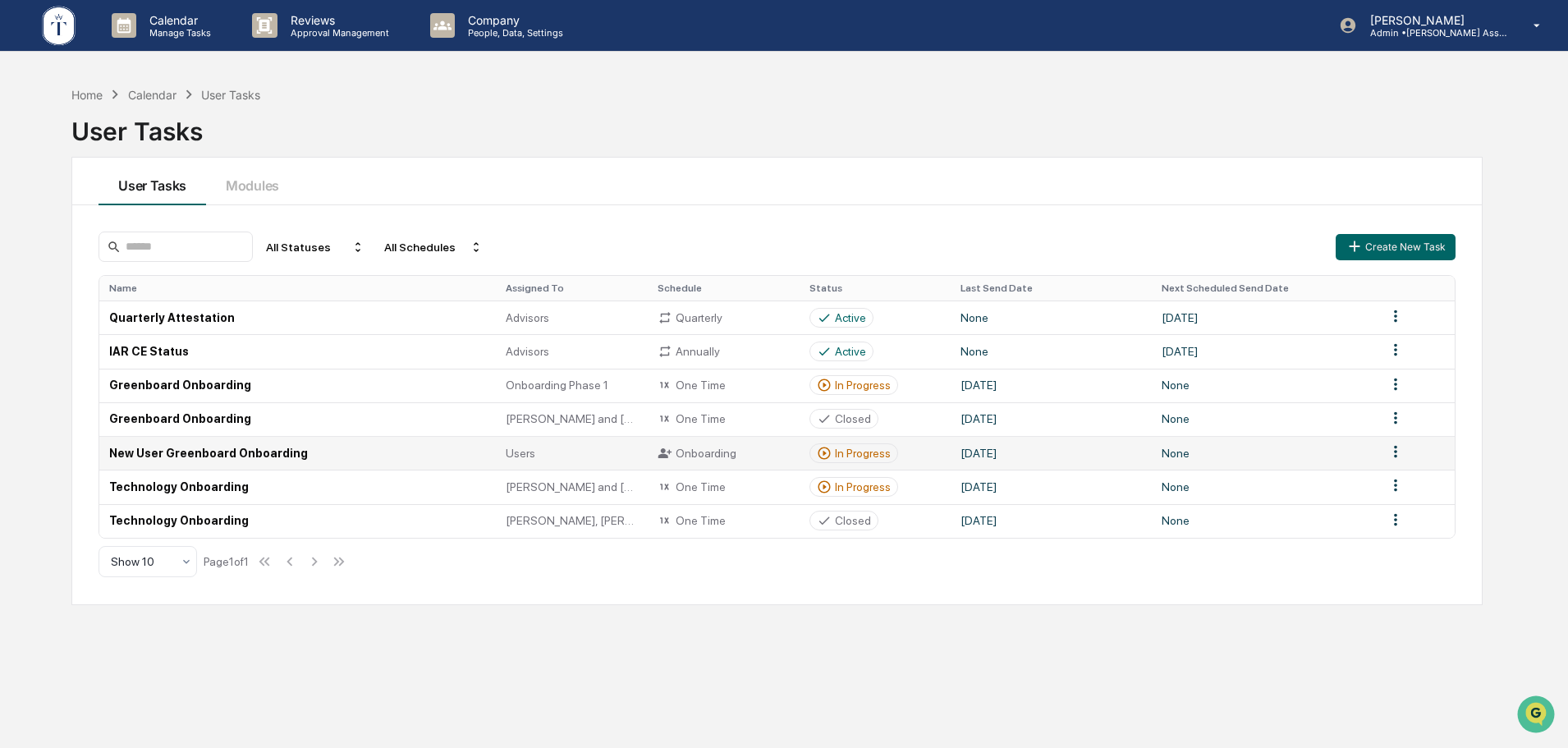
click at [858, 456] on div "In Progress" at bounding box center [862, 453] width 56 height 13
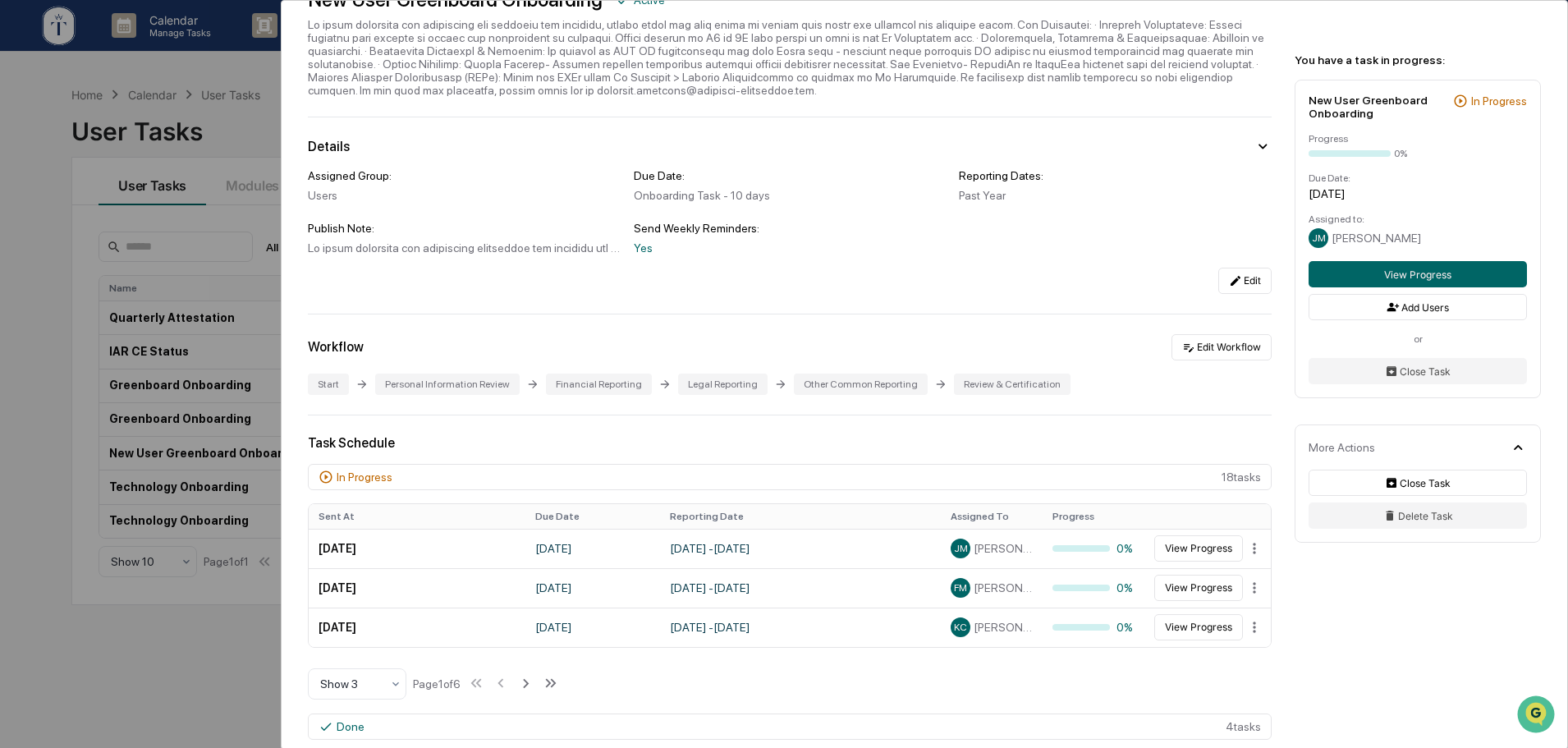
scroll to position [137, 0]
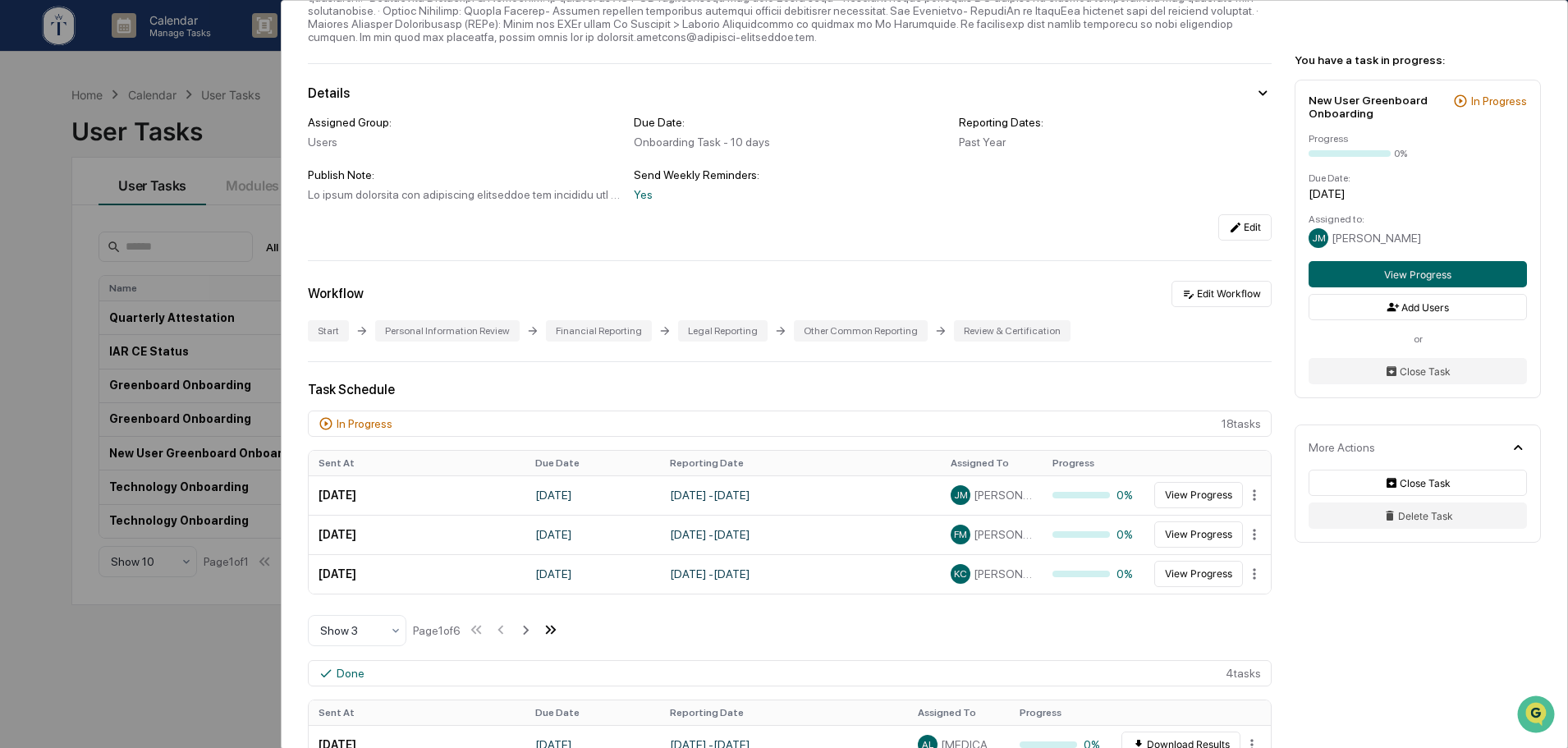
click at [560, 635] on icon at bounding box center [550, 629] width 18 height 18
click at [1188, 499] on button "View Progress" at bounding box center [1198, 495] width 89 height 27
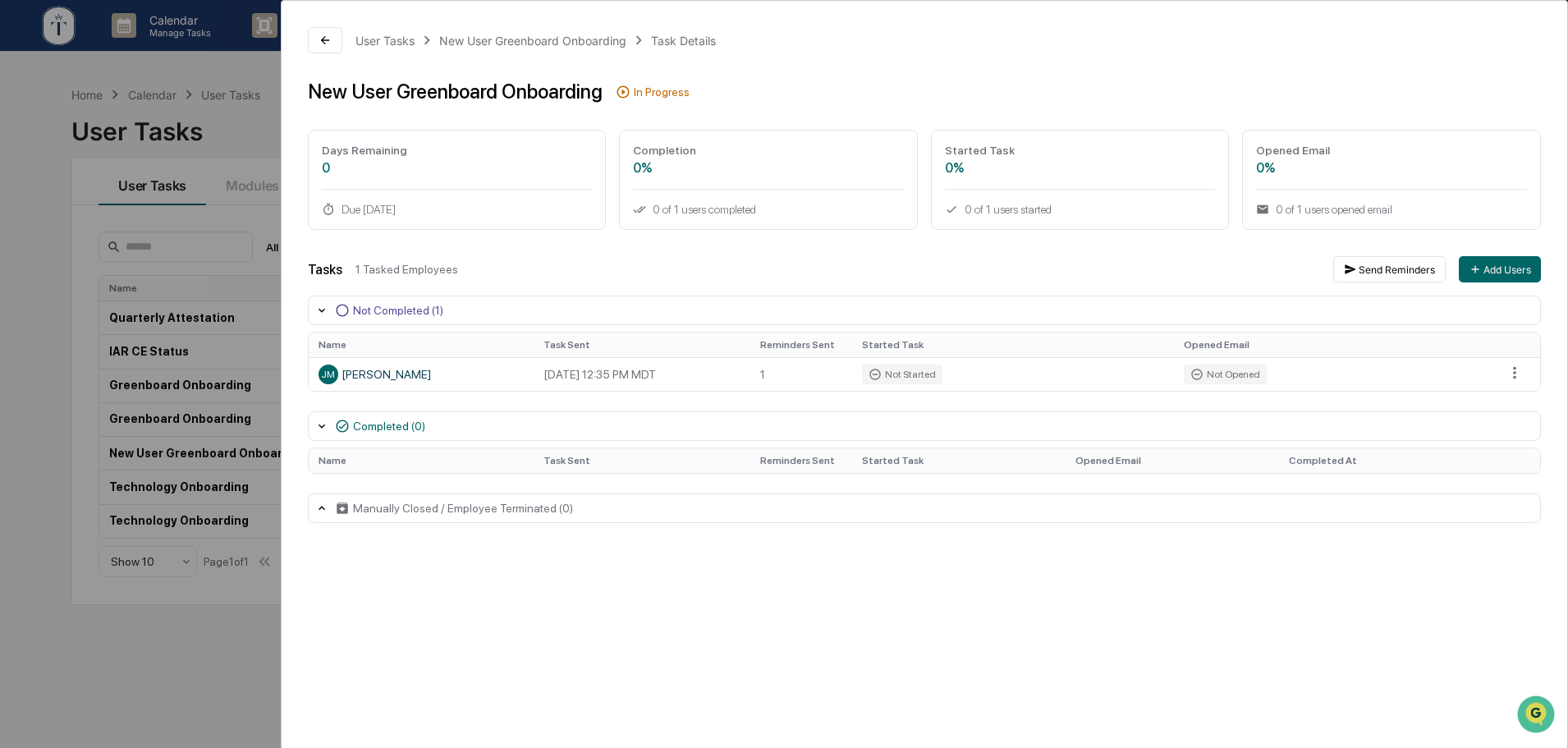
click at [1561, 734] on div "User Tasks New User Greenboard Onboarding Task Details New User Greenboard Onbo…" at bounding box center [924, 374] width 1287 height 749
click at [1158, 631] on div "User Tasks New User Greenboard Onboarding Task Details New User Greenboard Onbo…" at bounding box center [924, 374] width 1287 height 749
click at [233, 123] on div "User Tasks New User Greenboard Onboarding Task Details New User Greenboard Onbo…" at bounding box center [784, 374] width 1568 height 748
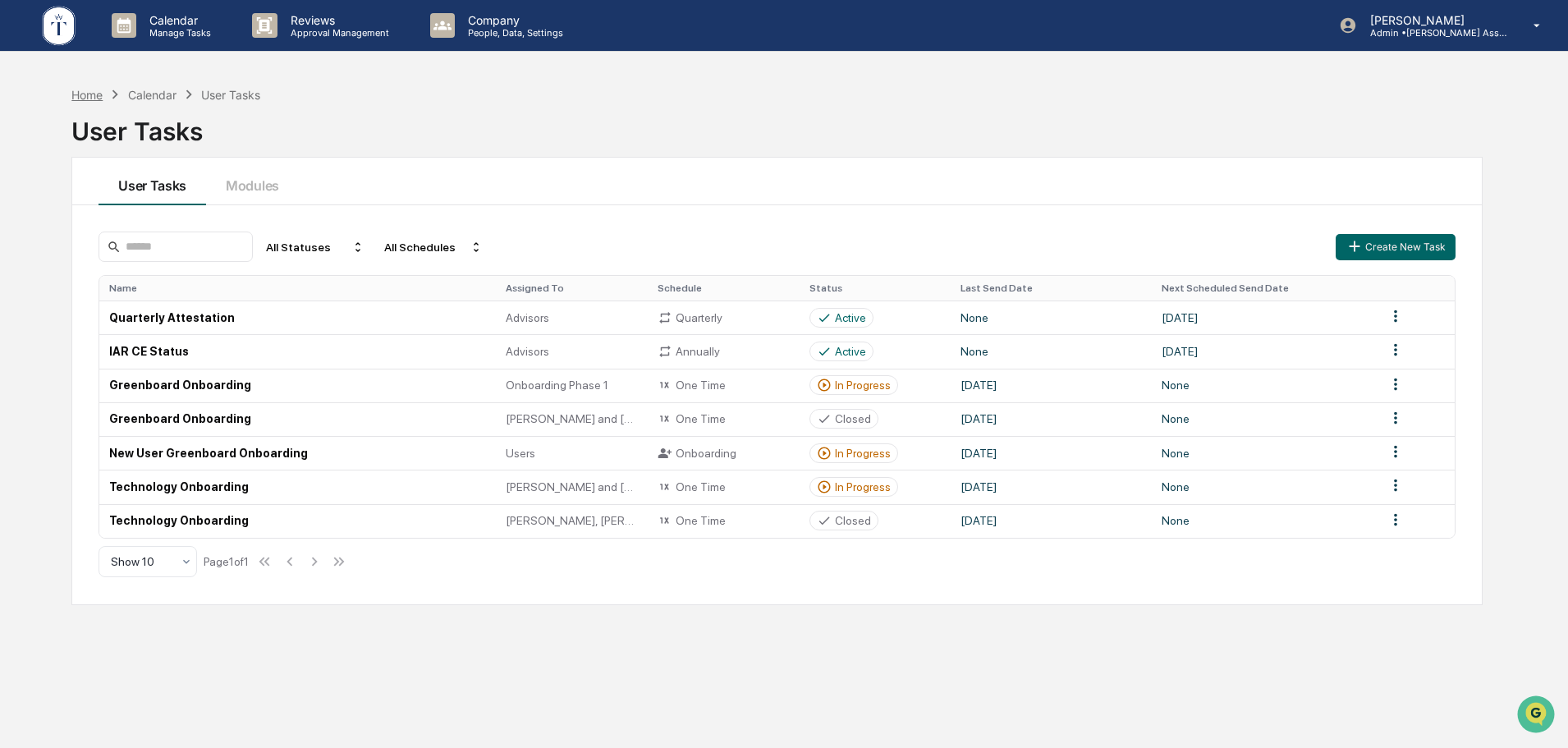
click at [82, 93] on div "Home" at bounding box center [87, 95] width 31 height 14
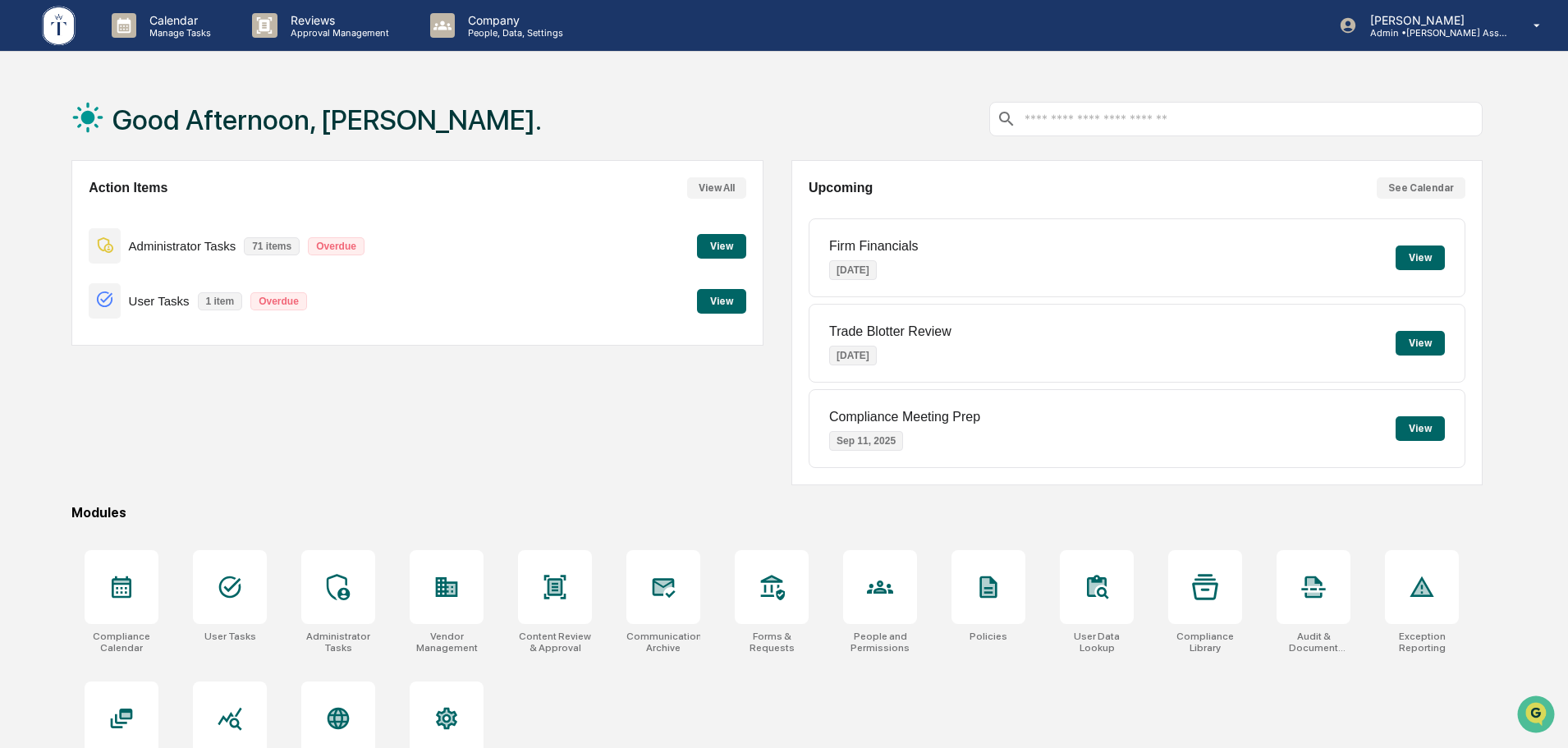
click at [771, 305] on div "Action Items View All Administrator Tasks 71 items Overdue View User Tasks 1 it…" at bounding box center [777, 323] width 1411 height 325
click at [720, 300] on button "View" at bounding box center [722, 301] width 50 height 25
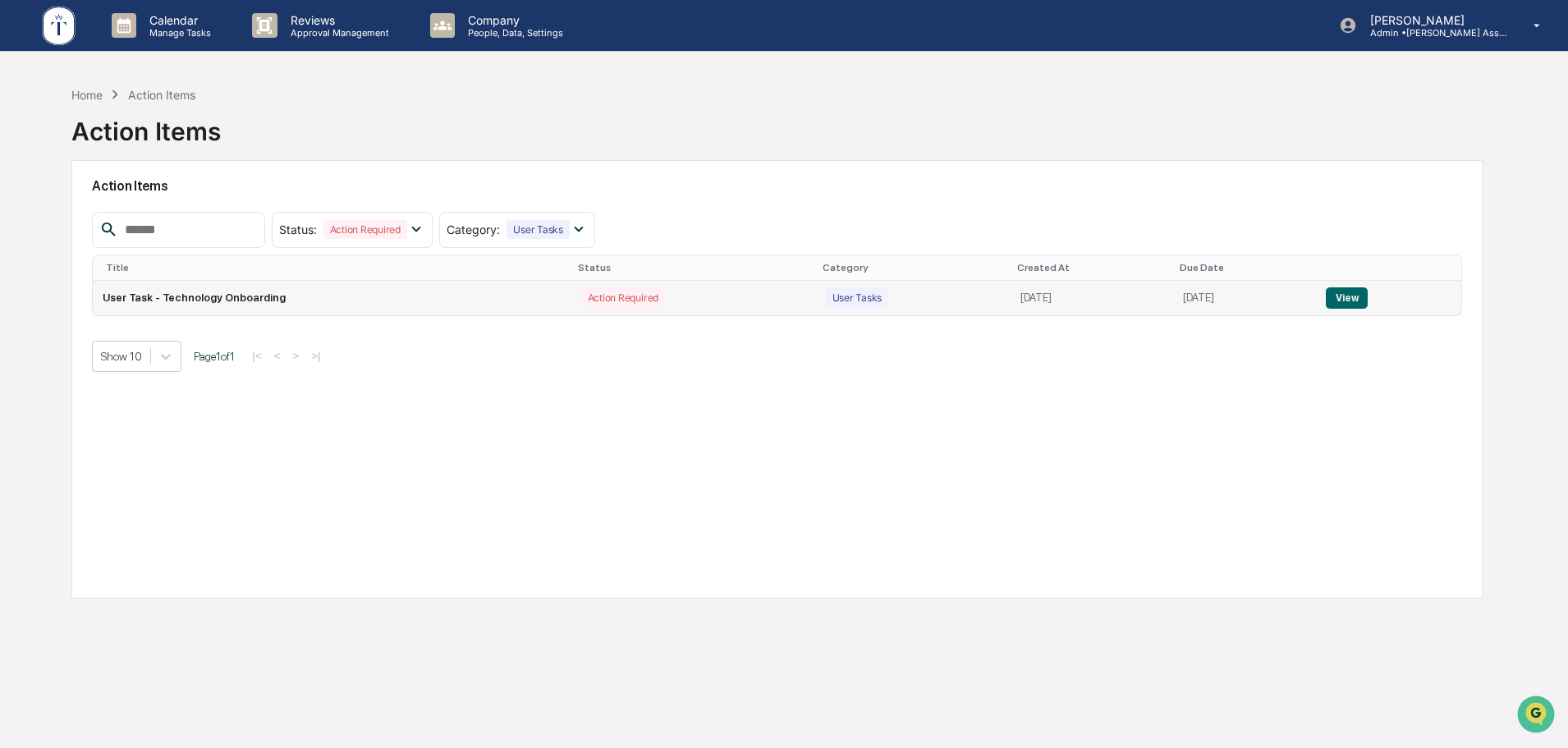
click at [1346, 294] on button "View" at bounding box center [1346, 298] width 42 height 21
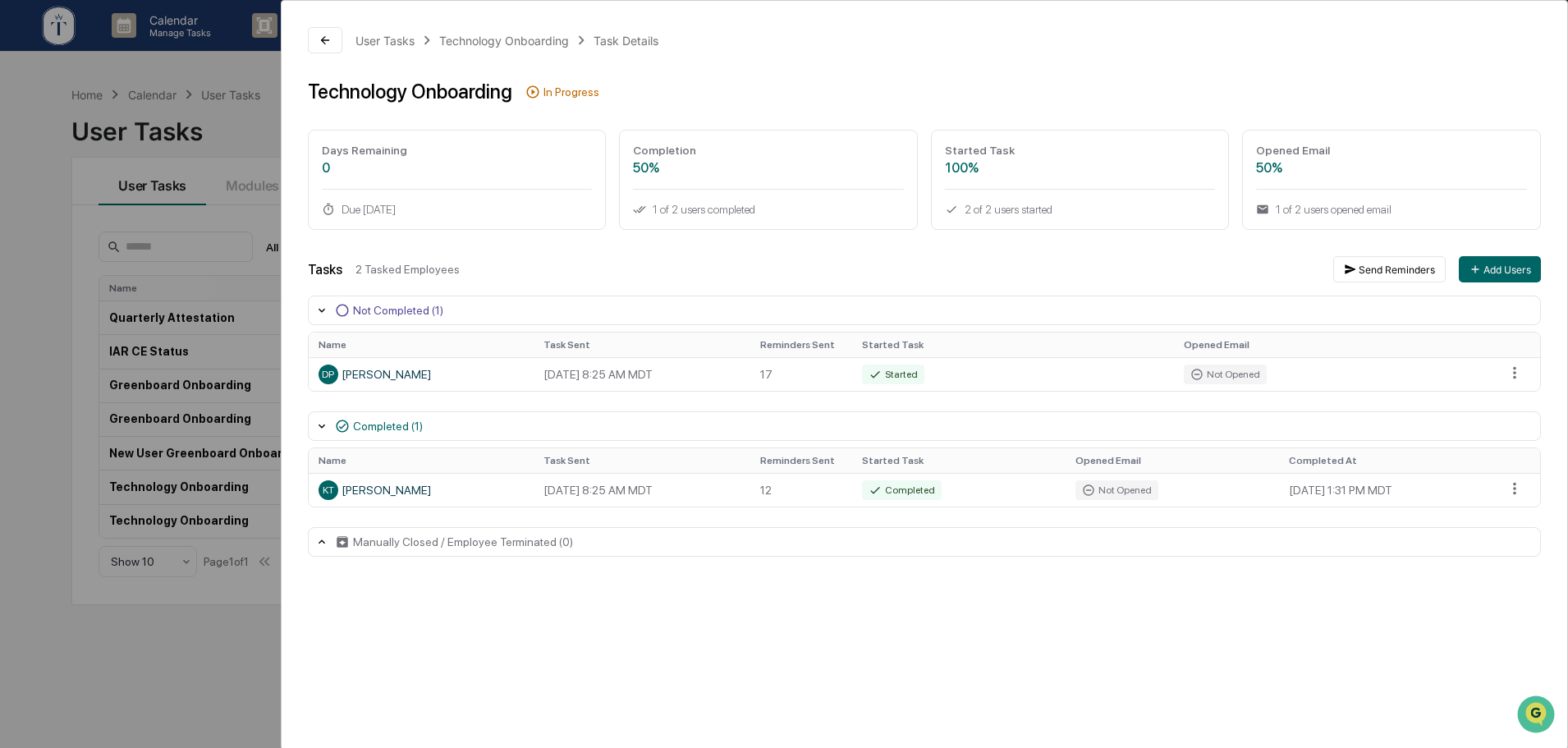
click at [205, 635] on div "User Tasks Technology Onboarding Task Details Technology Onboarding In Progress…" at bounding box center [784, 374] width 1568 height 748
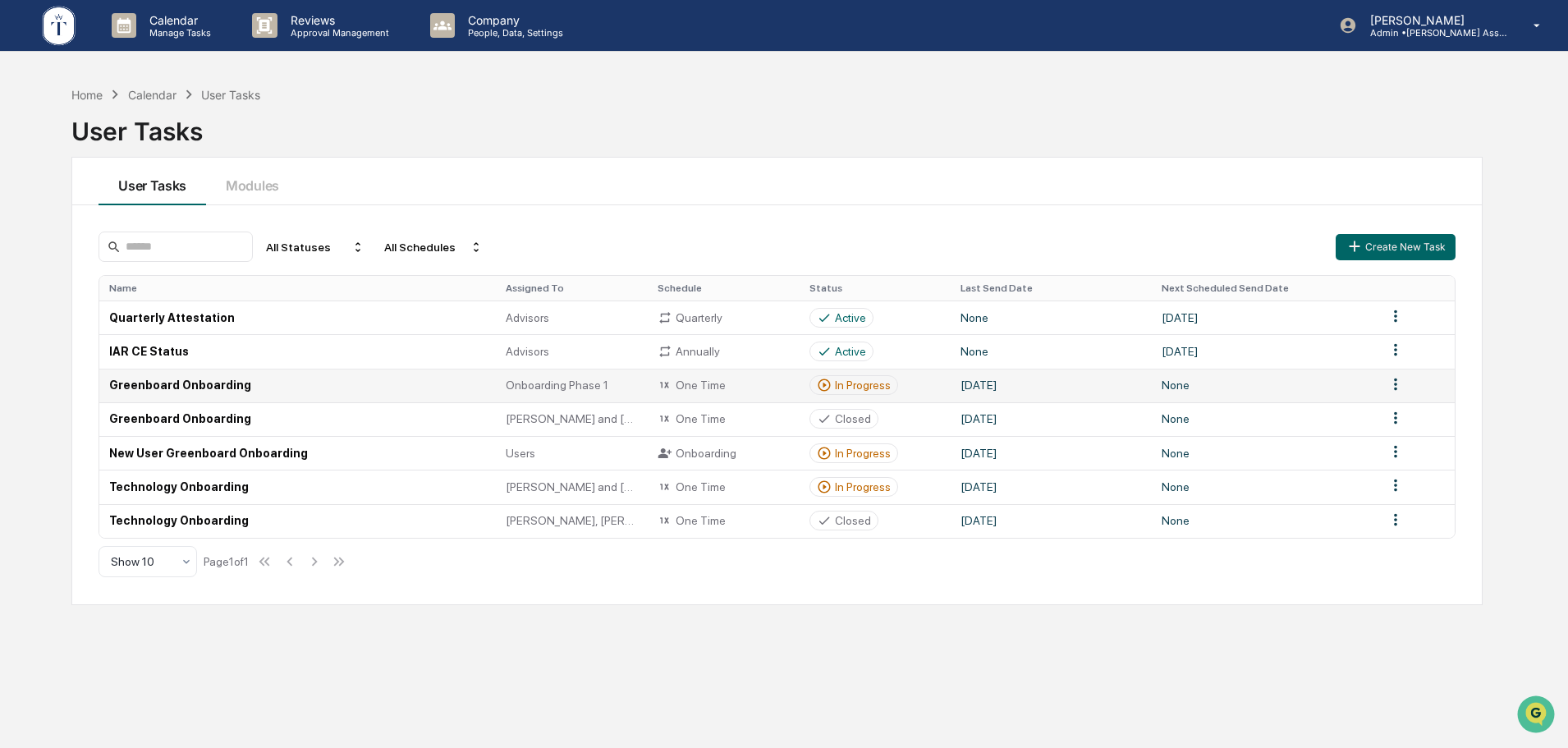
click at [874, 393] on div "In Progress" at bounding box center [853, 385] width 74 height 15
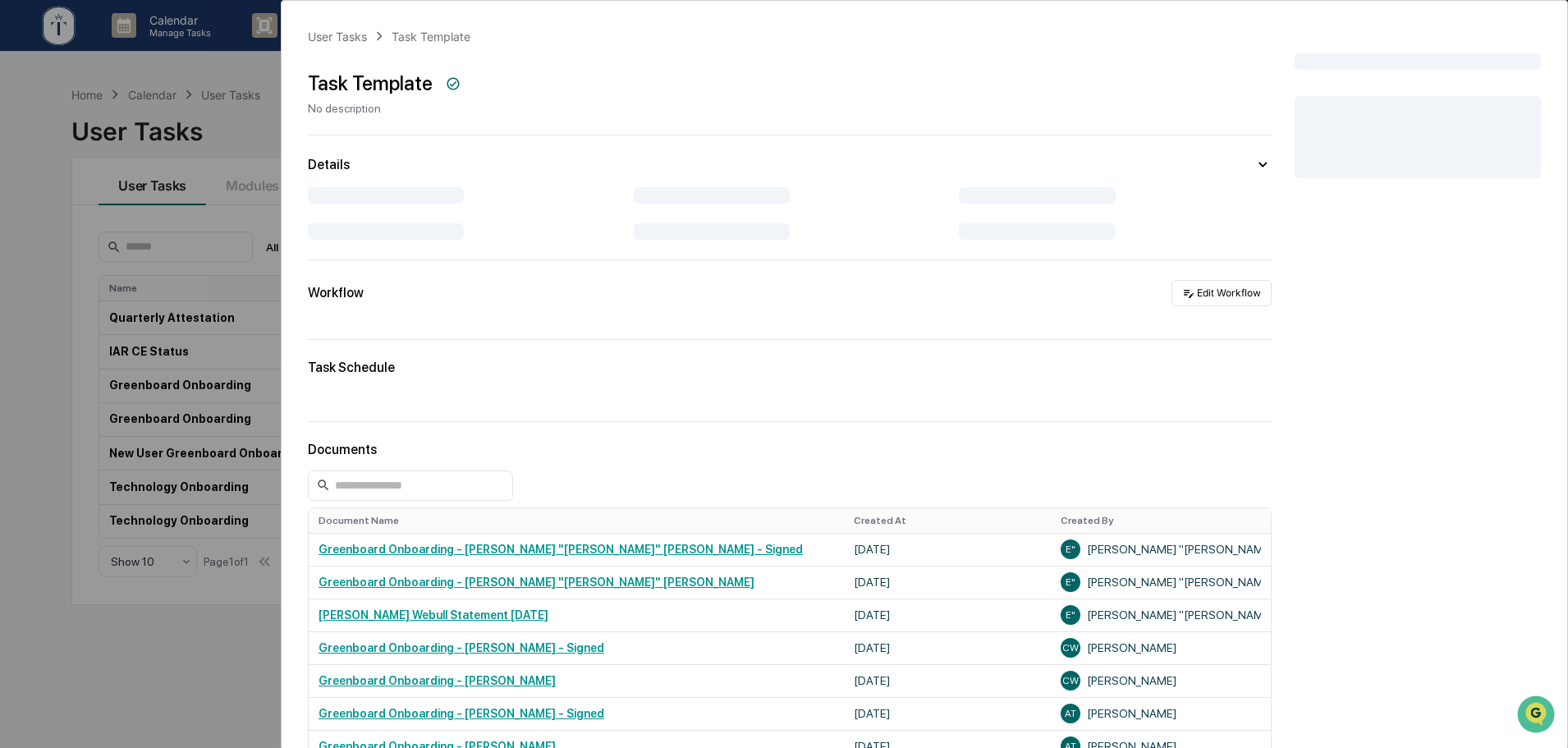
click at [235, 629] on div "User Tasks Task Template Task Template No description Details Workflow Edit Wor…" at bounding box center [784, 374] width 1568 height 748
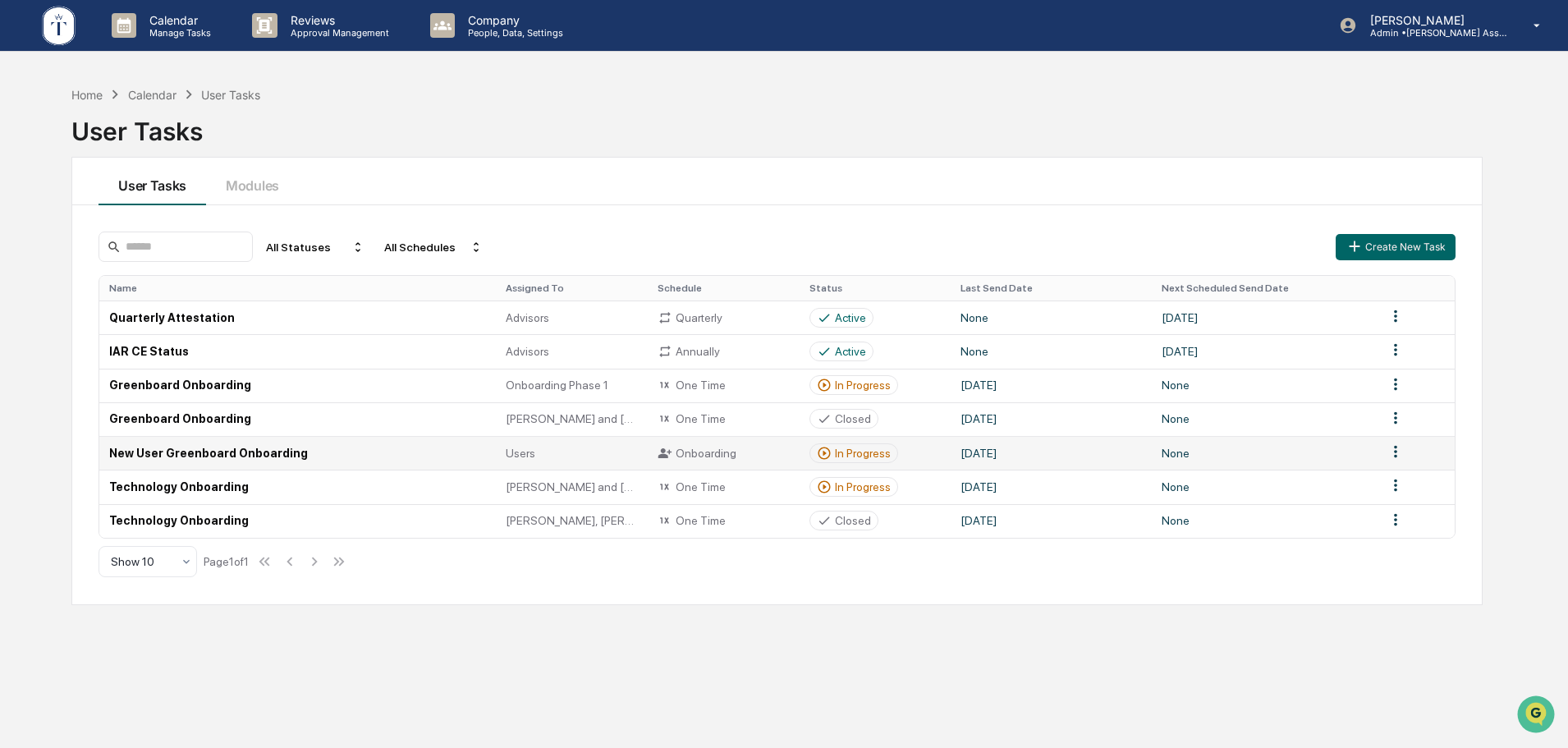
click at [877, 457] on div "In Progress" at bounding box center [862, 453] width 56 height 13
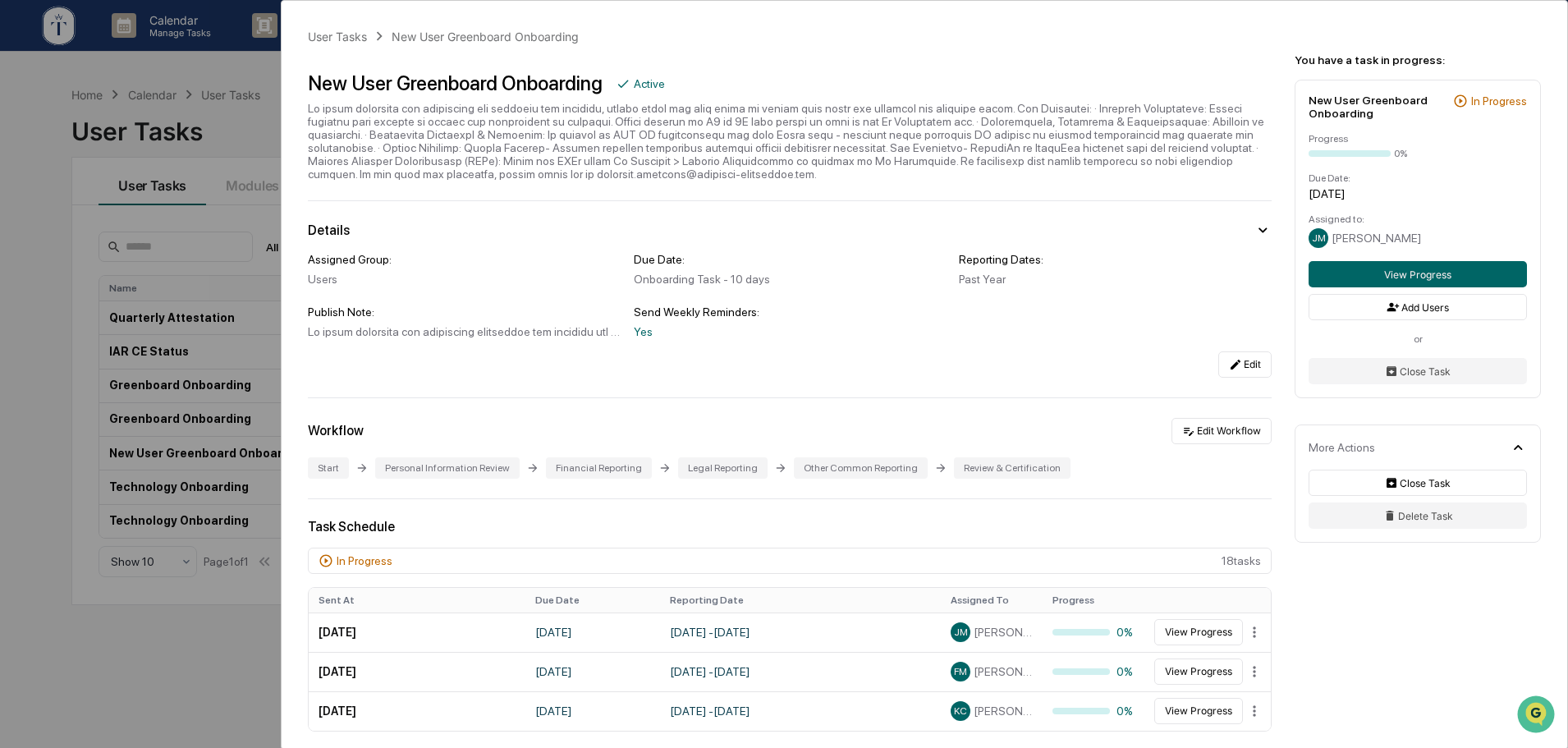
click at [190, 658] on div "User Tasks New User Greenboard Onboarding New User Greenboard Onboarding Active…" at bounding box center [784, 374] width 1568 height 748
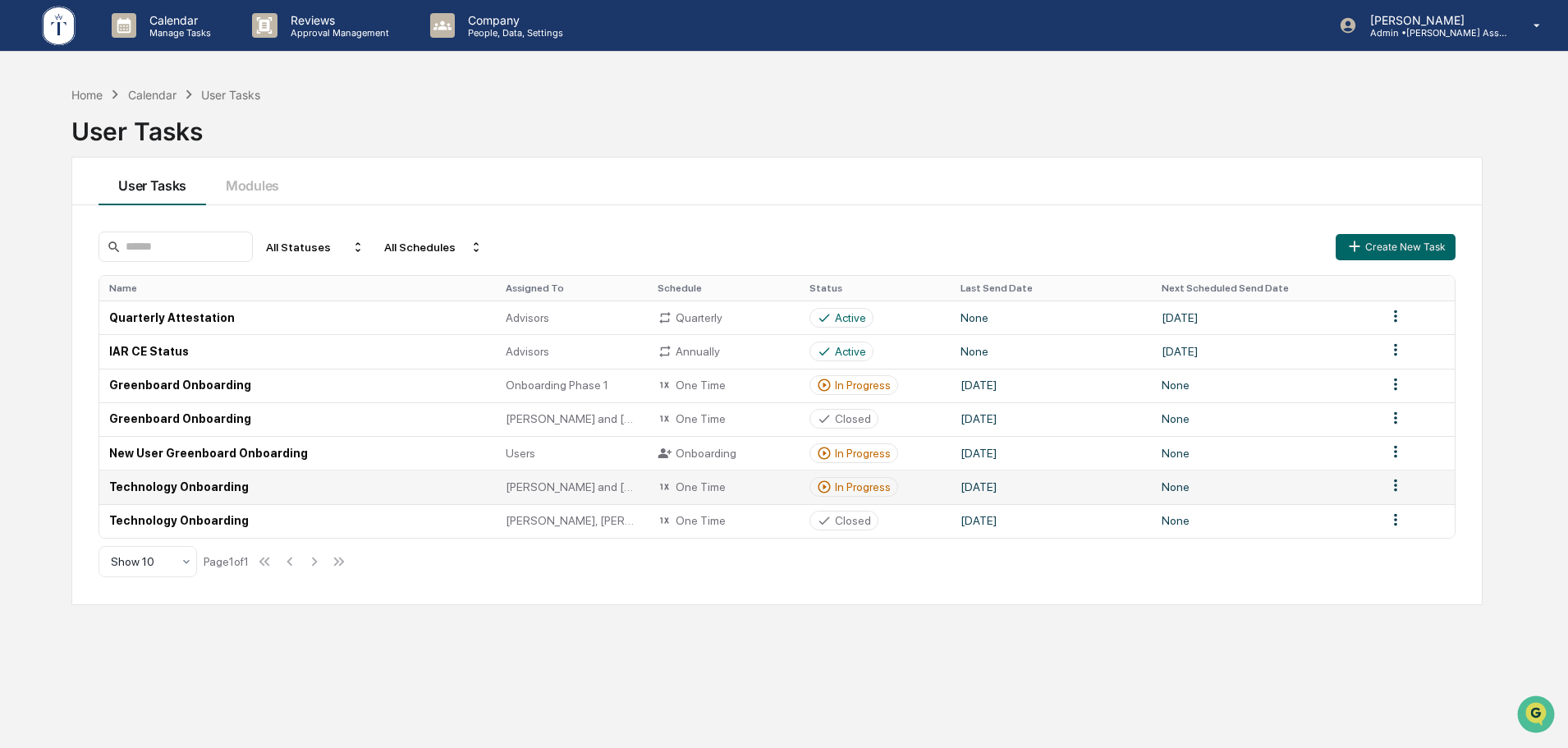
click at [846, 490] on div "In Progress" at bounding box center [862, 487] width 56 height 13
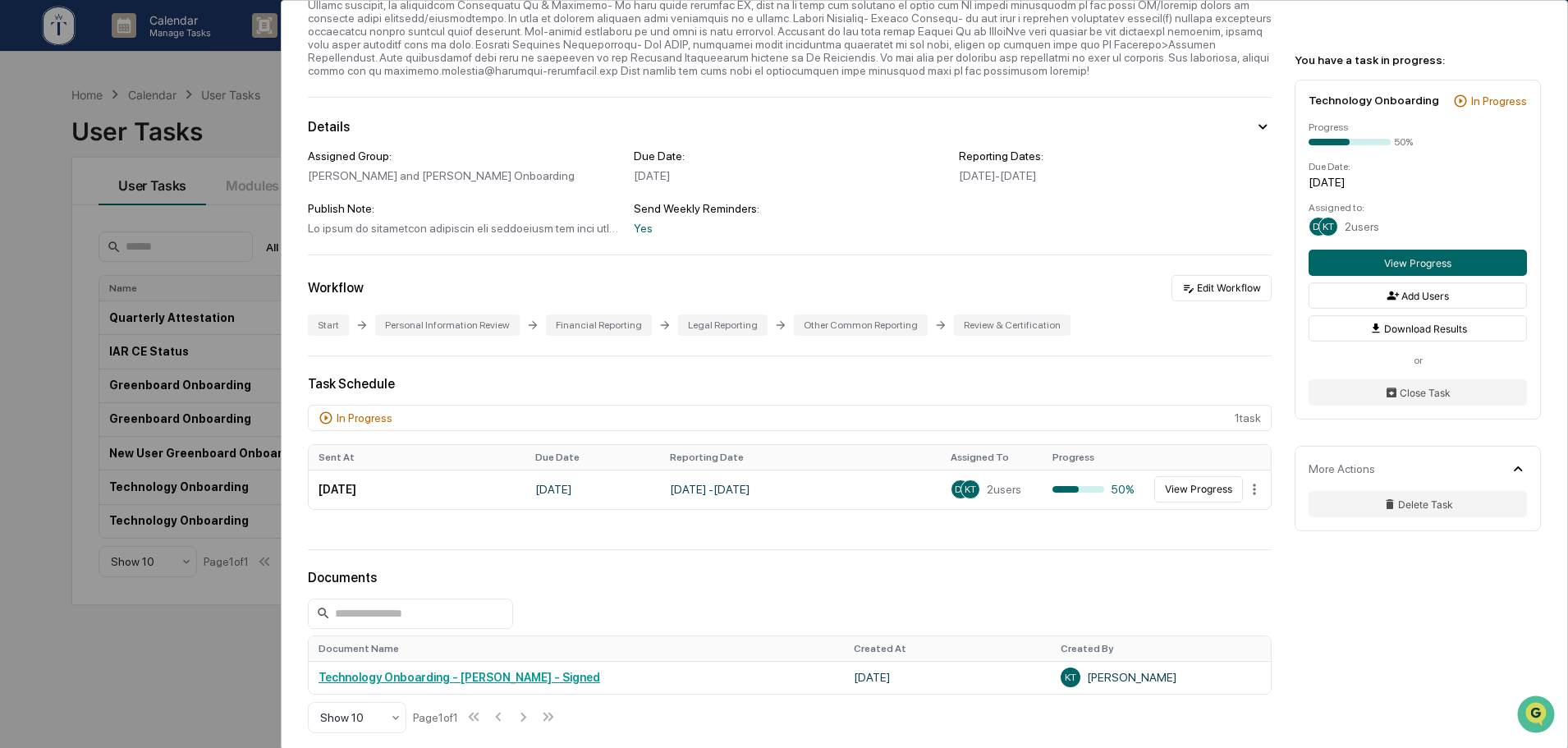
scroll to position [137, 0]
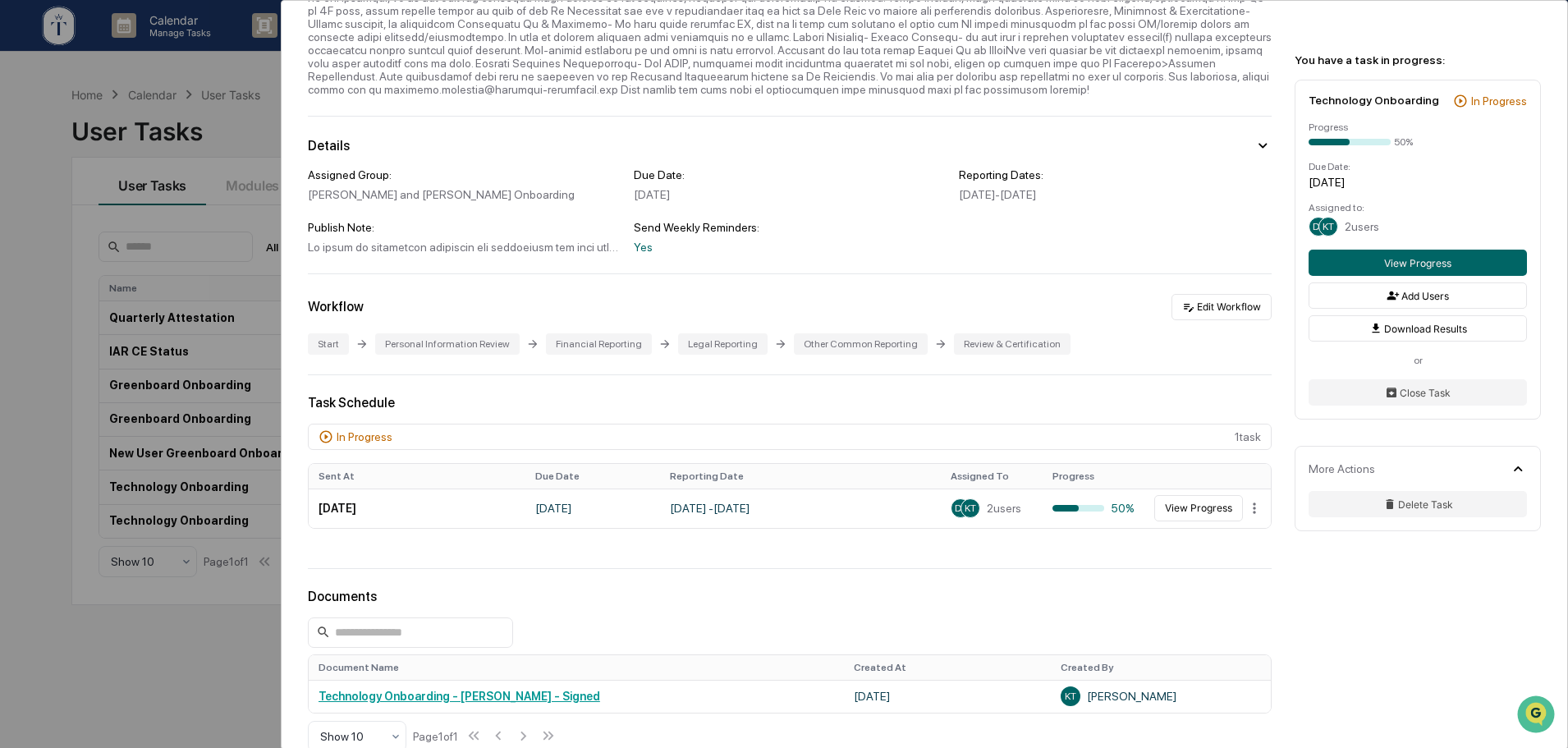
click at [212, 649] on div "User Tasks Technology Onboarding Technology Onboarding Active Details Assigned …" at bounding box center [784, 374] width 1568 height 748
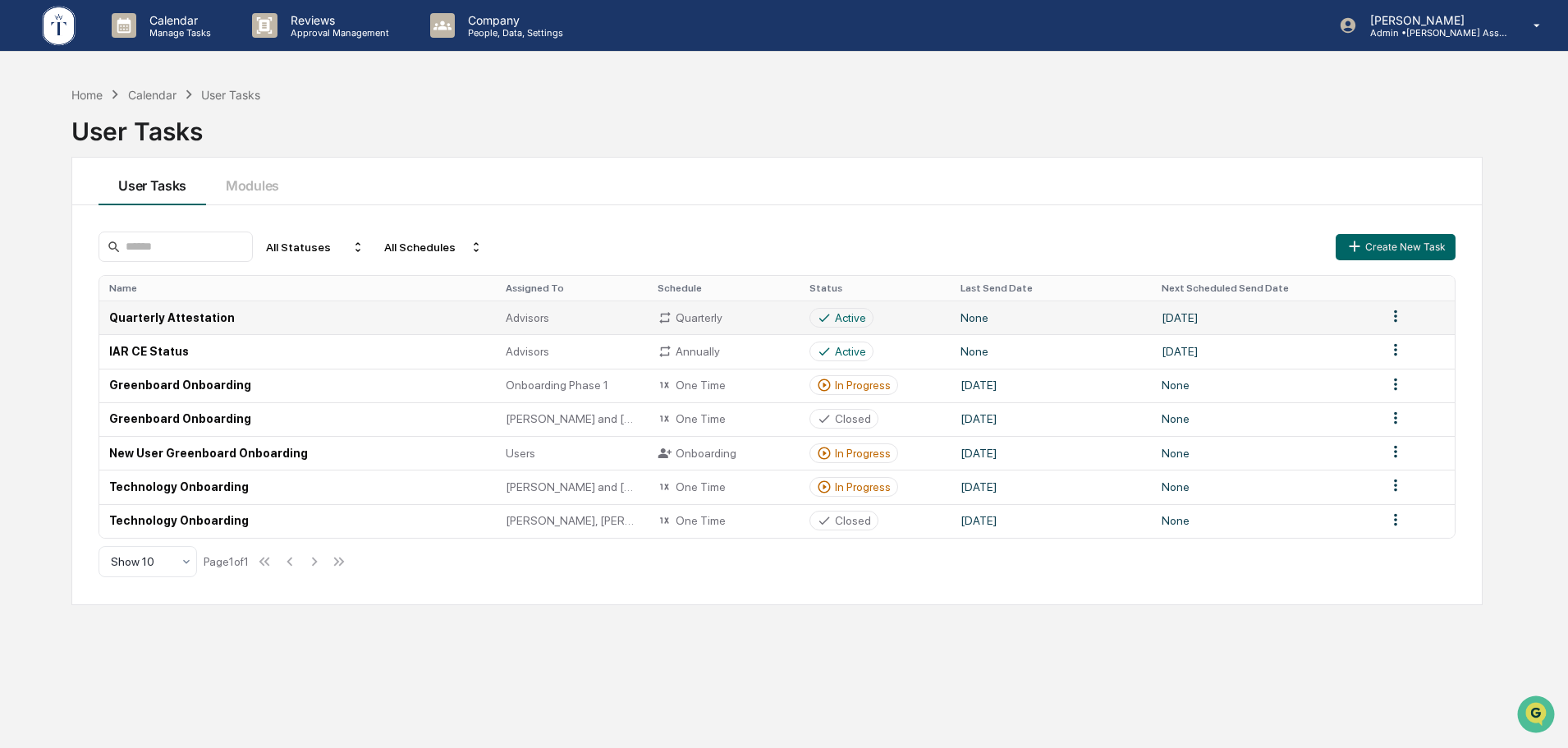
click at [833, 316] on div "Active" at bounding box center [841, 317] width 50 height 15
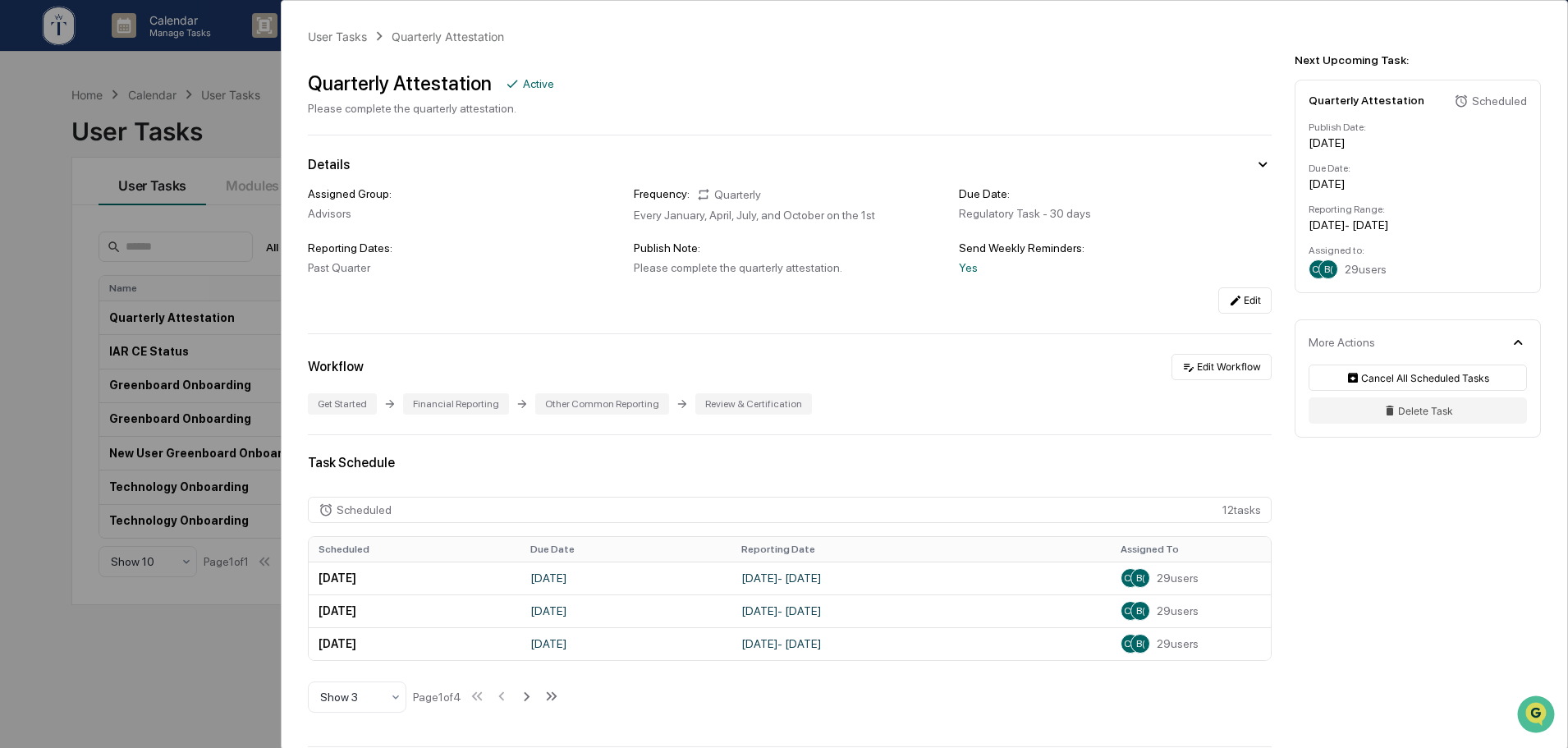
scroll to position [137, 0]
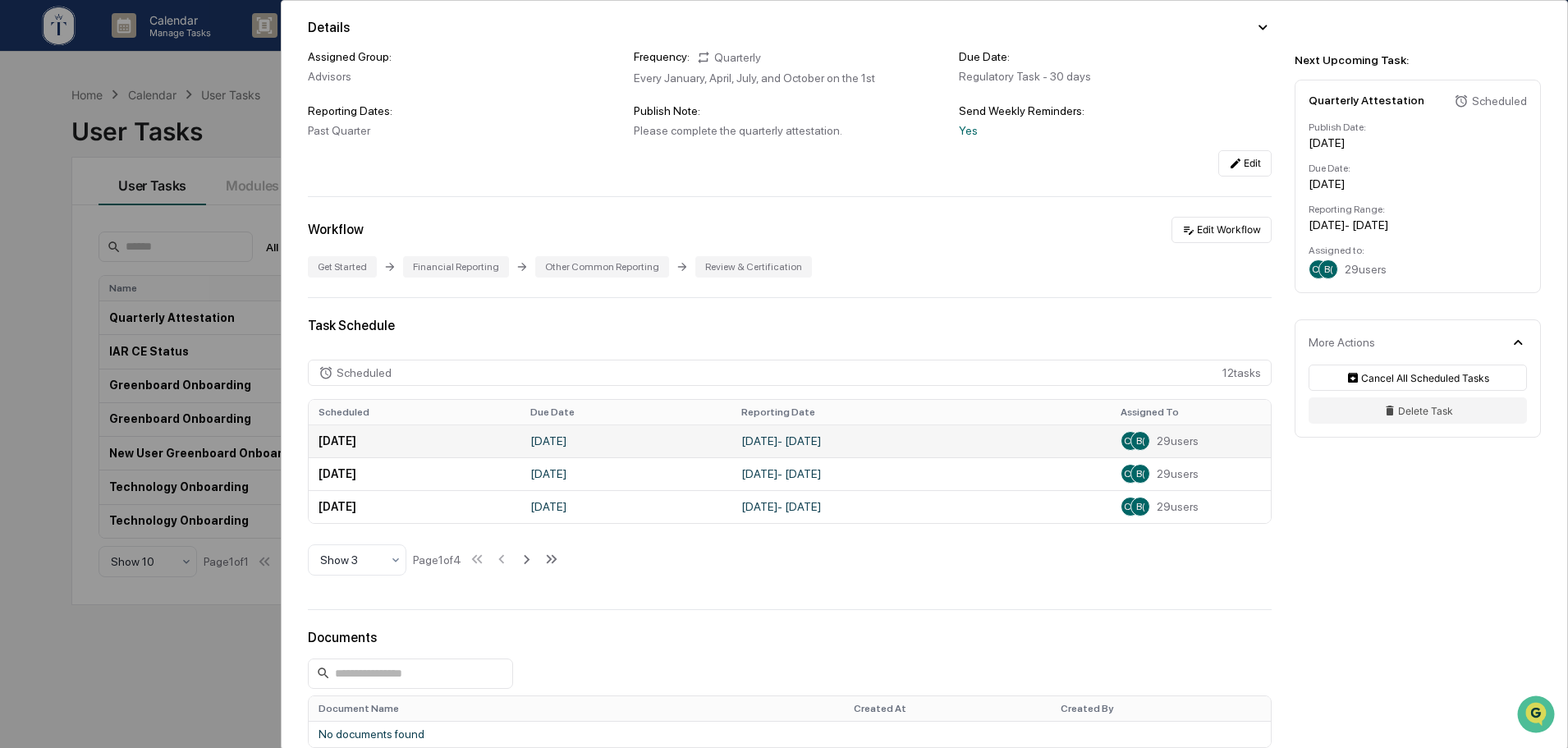
click at [948, 440] on td "July 1, 2025 - September 30, 2025" at bounding box center [921, 440] width 379 height 33
click at [953, 439] on td "July 1, 2025 - September 30, 2025" at bounding box center [921, 440] width 379 height 33
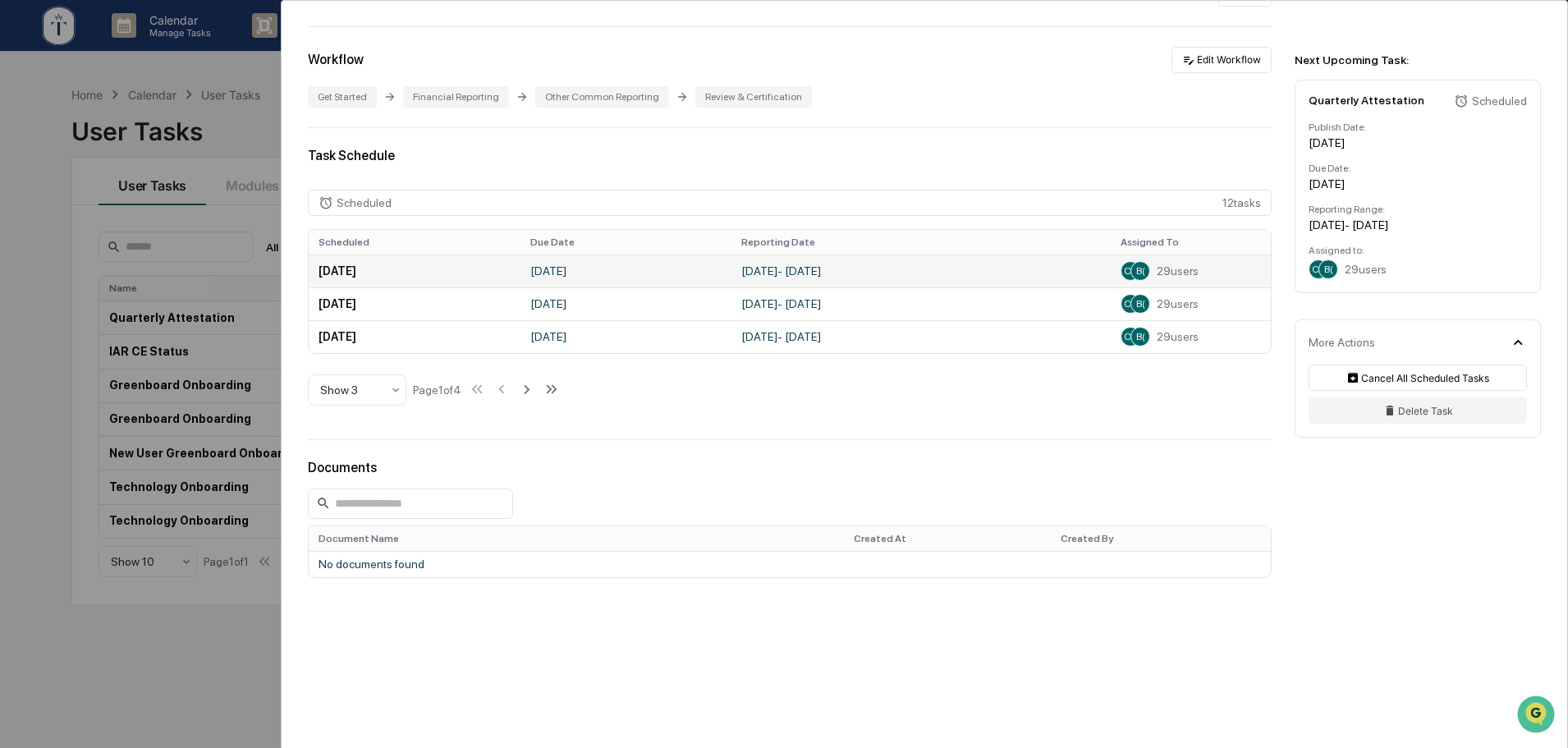
scroll to position [0, 0]
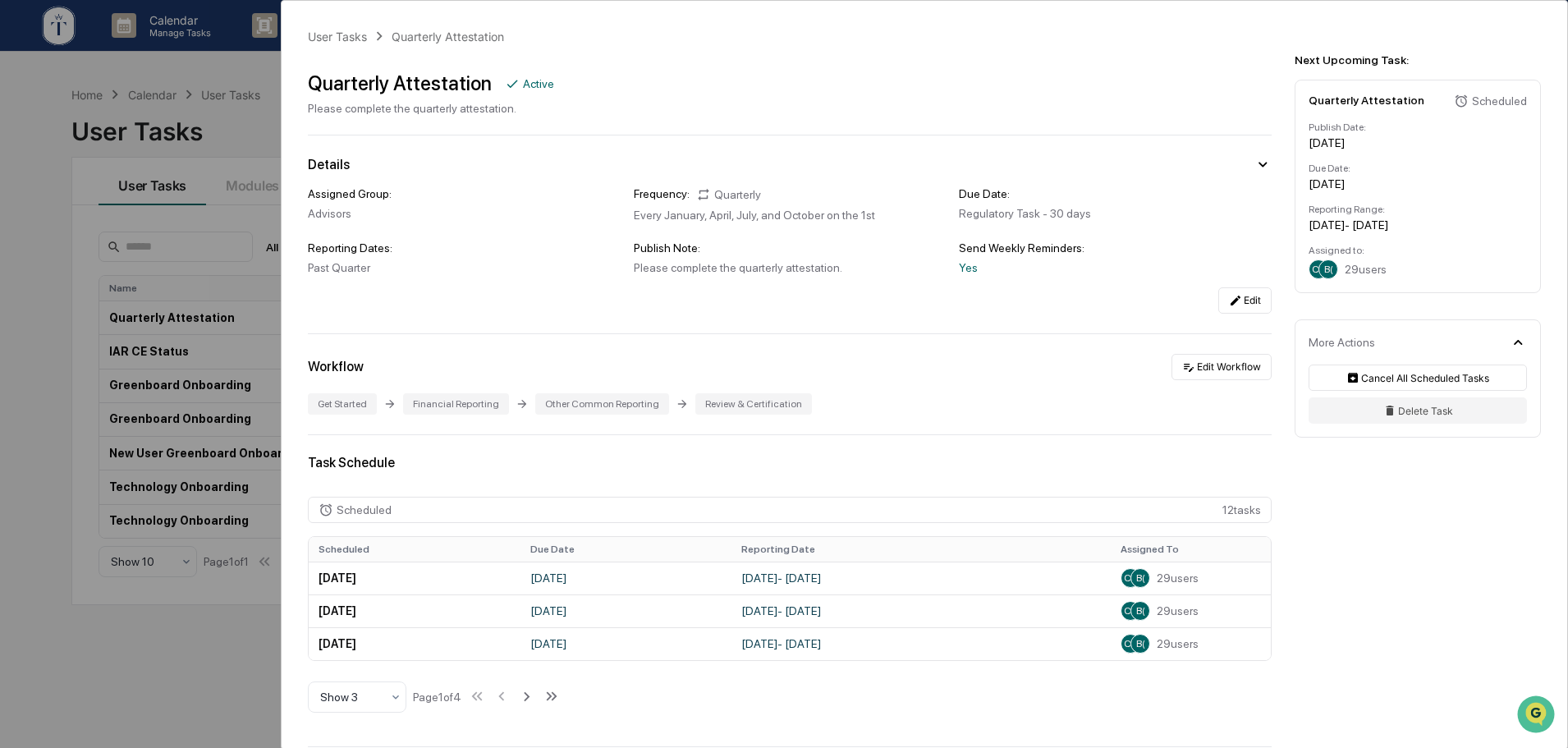
click at [243, 134] on div "User Tasks Quarterly Attestation Quarterly Attestation Active Please complete t…" at bounding box center [784, 374] width 1568 height 748
